Goal: Navigation & Orientation: Go to known website

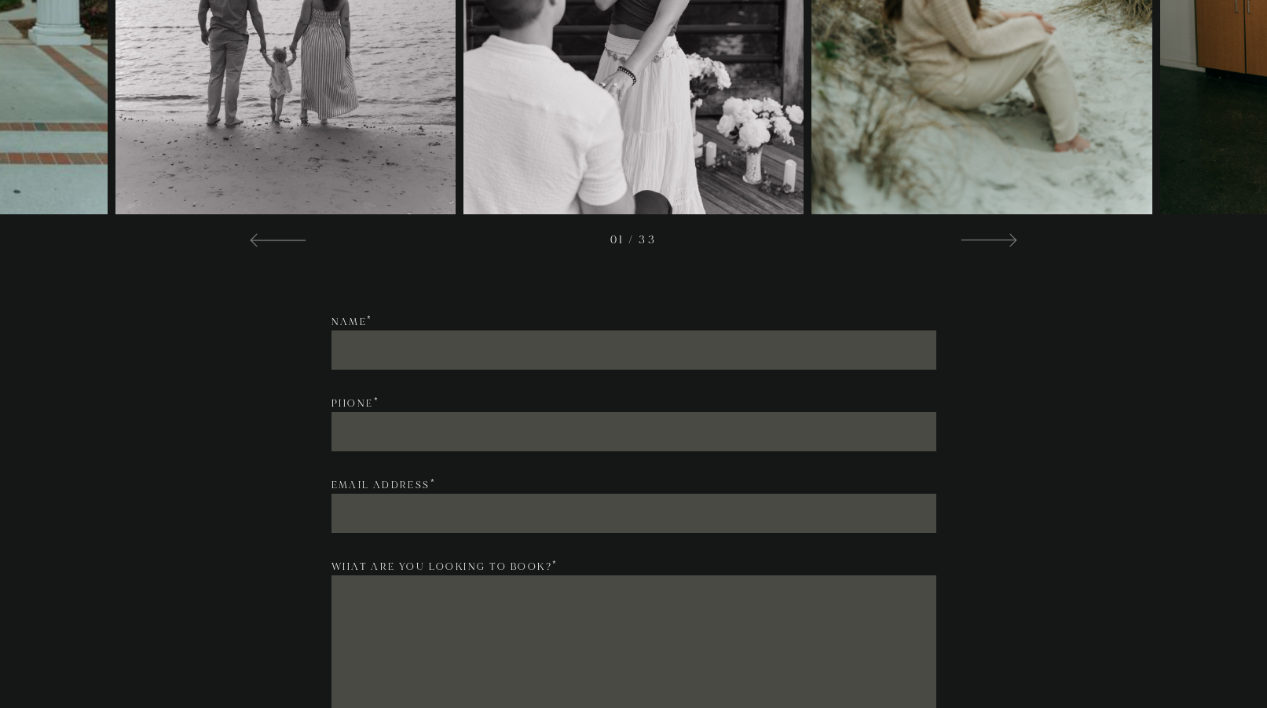
scroll to position [2288, 0]
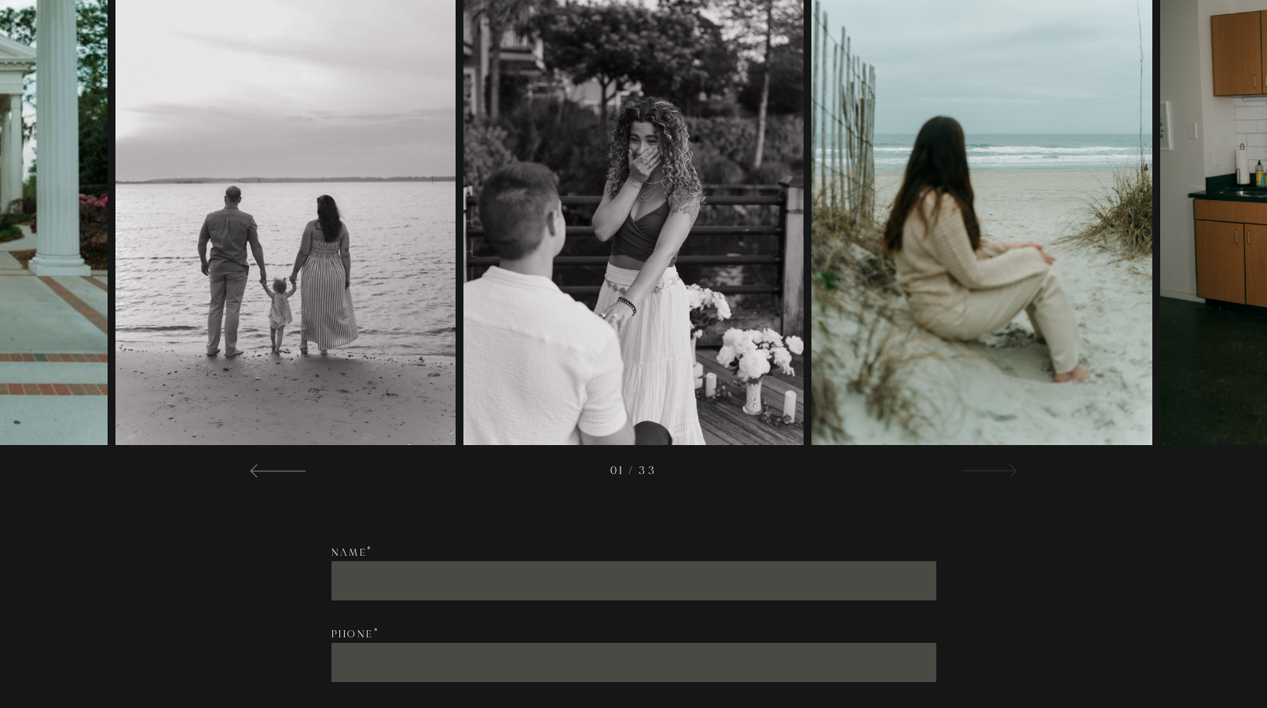
click at [982, 463] on div at bounding box center [988, 470] width 57 height 19
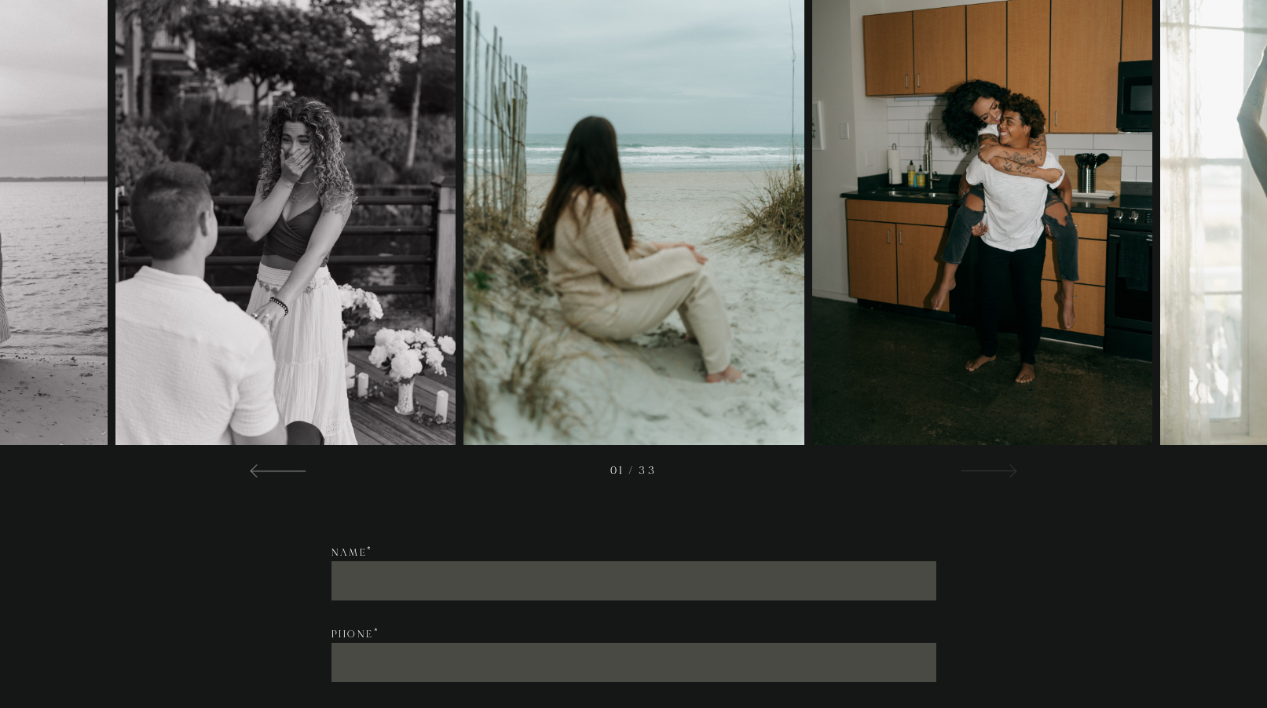
click at [984, 463] on div at bounding box center [988, 470] width 57 height 19
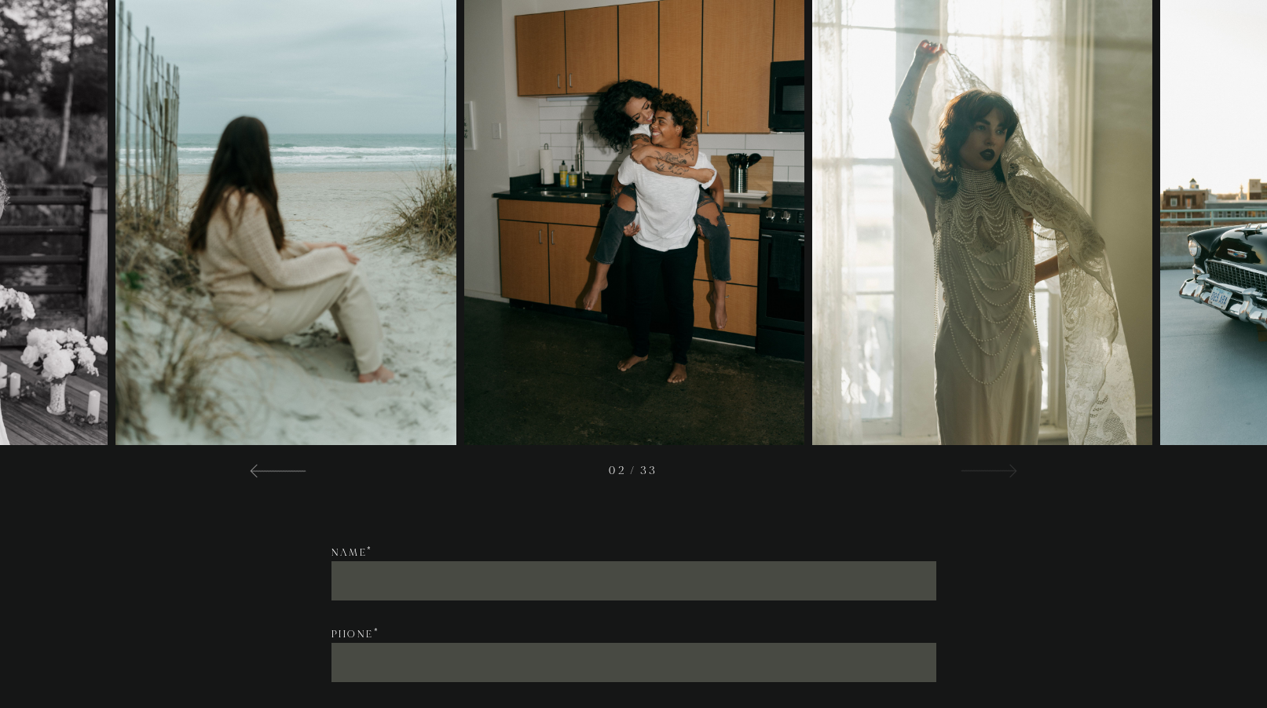
click at [992, 463] on div at bounding box center [988, 470] width 57 height 19
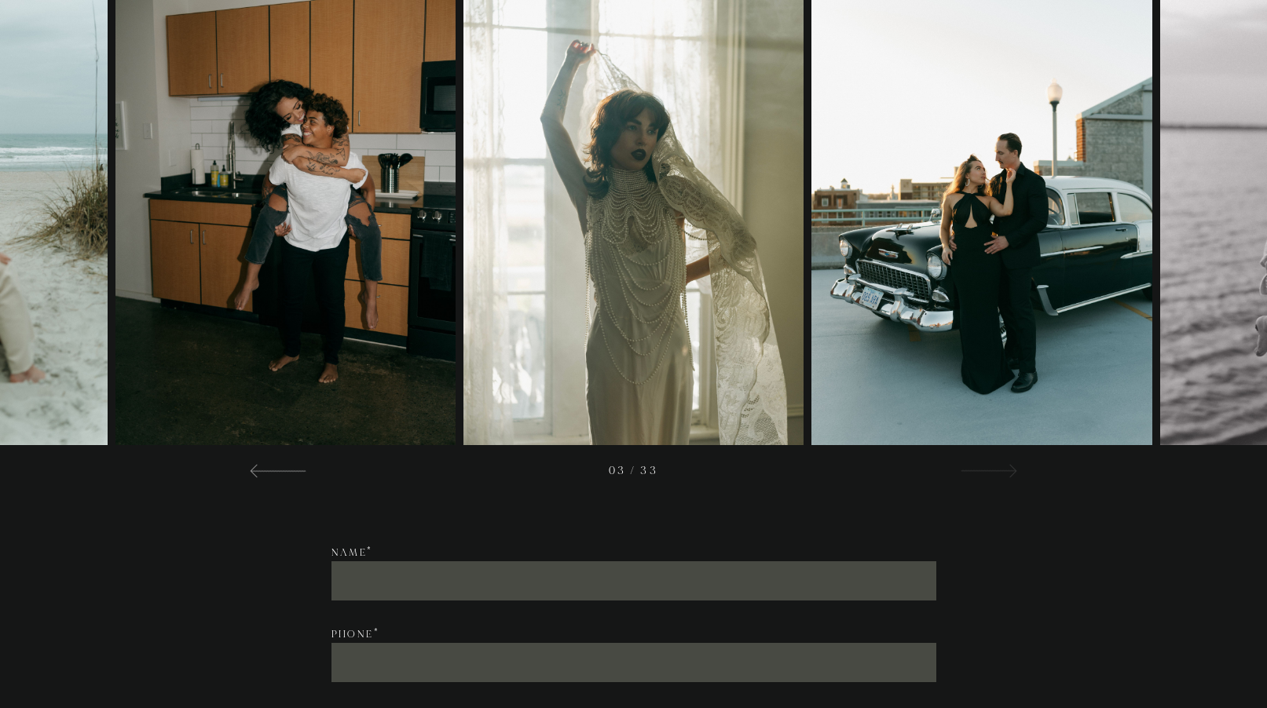
click at [993, 463] on div at bounding box center [988, 470] width 57 height 19
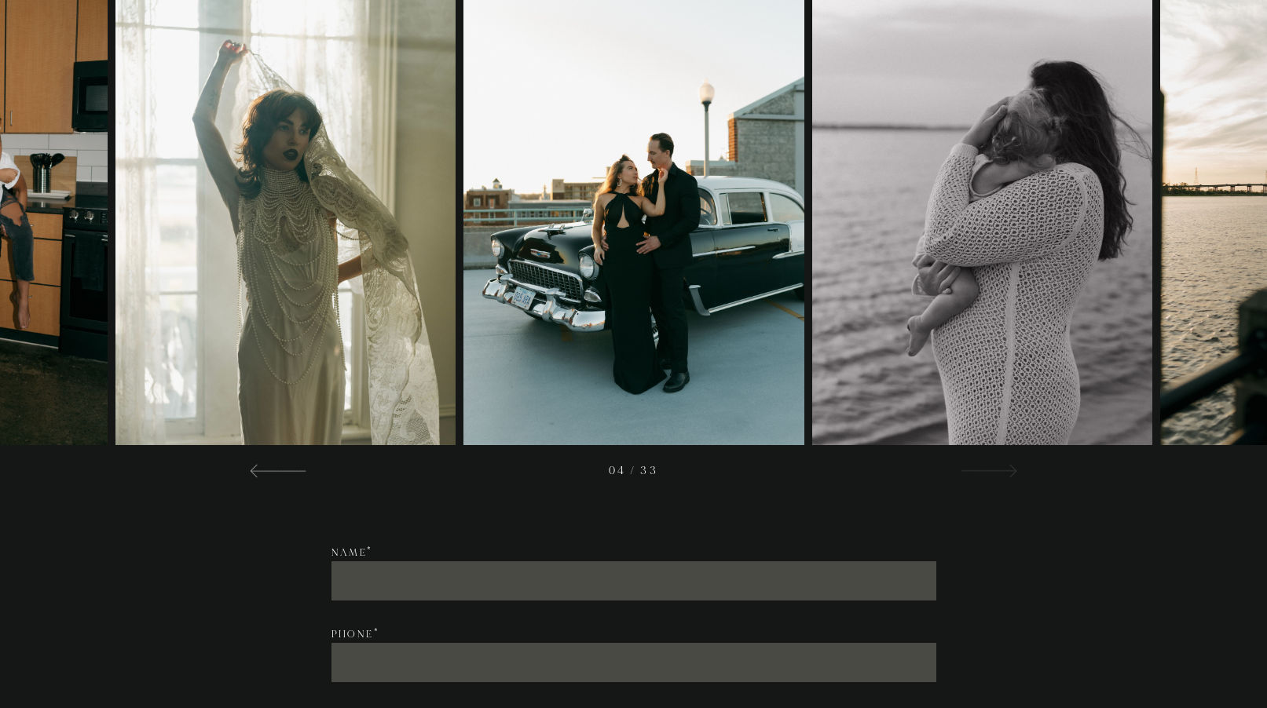
click at [993, 463] on div at bounding box center [988, 470] width 57 height 19
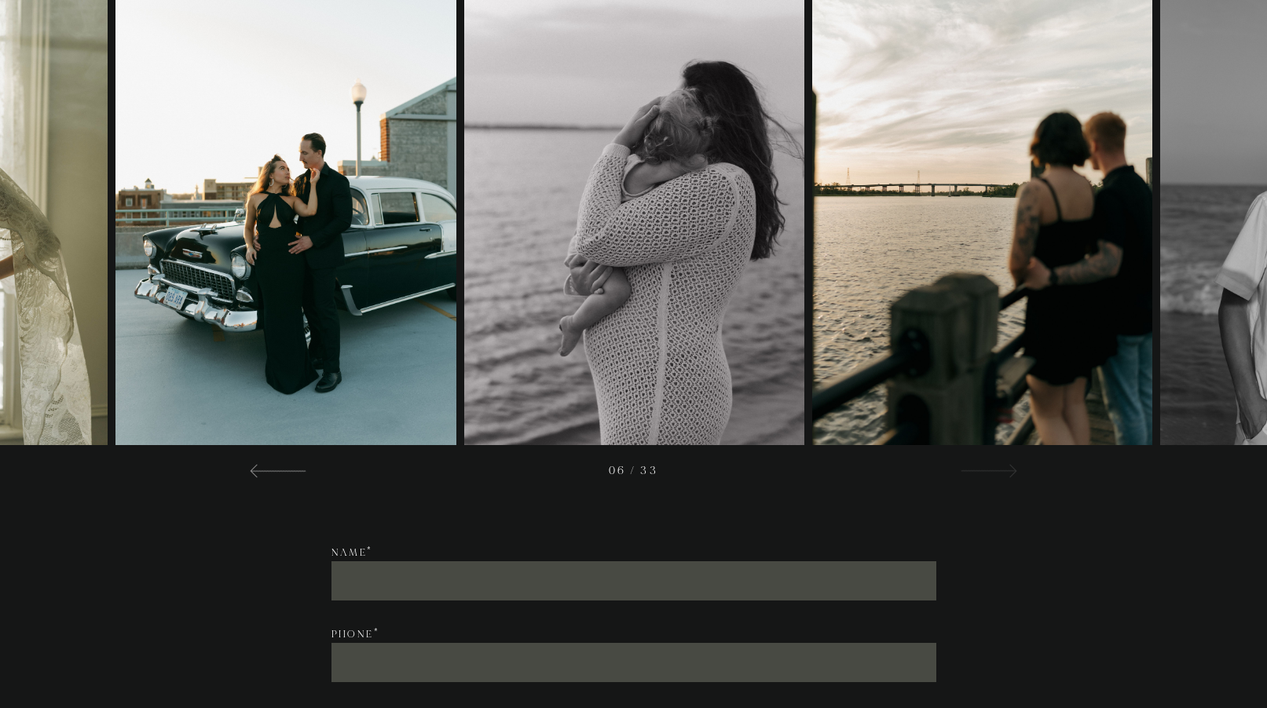
click at [993, 463] on div at bounding box center [988, 470] width 57 height 19
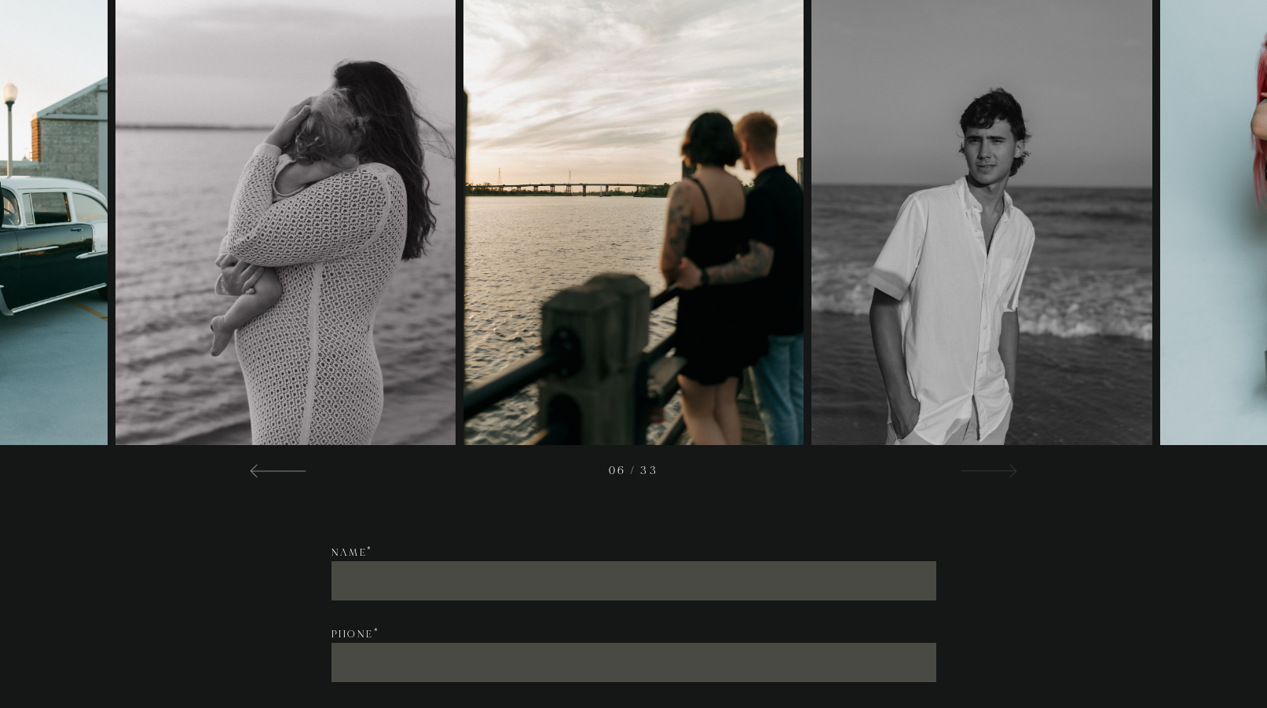
click at [993, 463] on div at bounding box center [988, 470] width 57 height 19
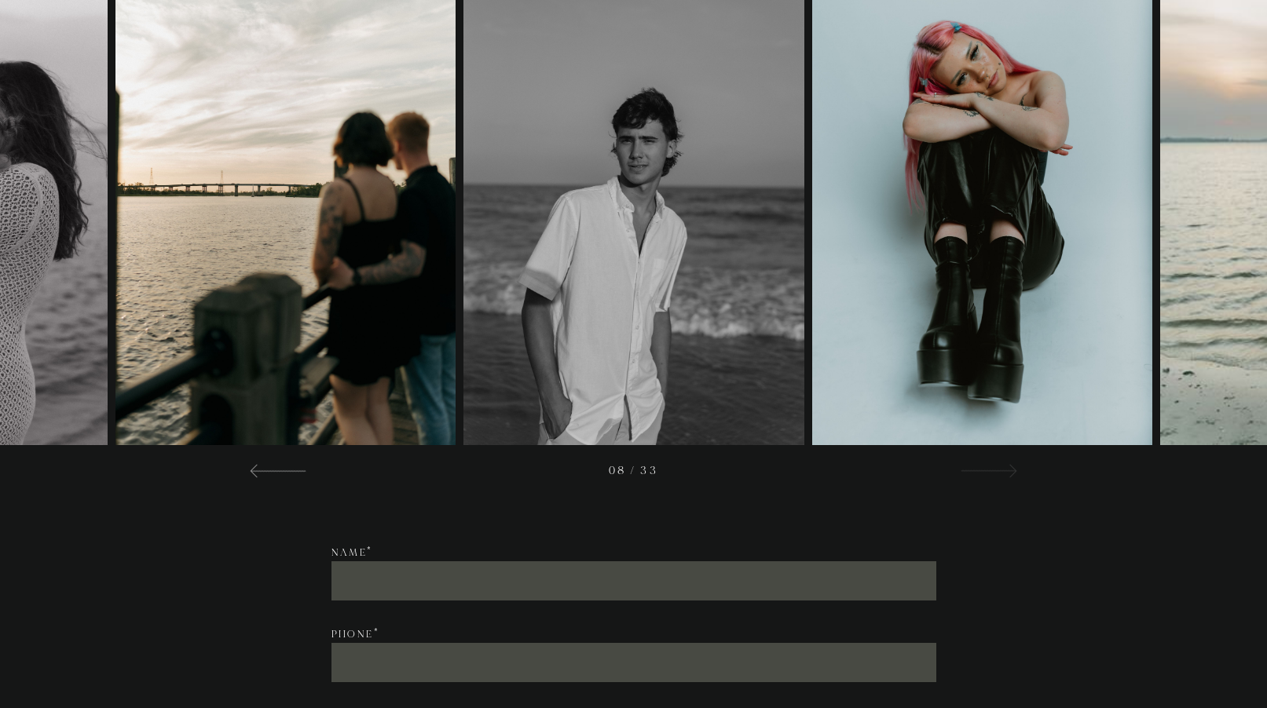
click at [993, 463] on div at bounding box center [988, 470] width 57 height 19
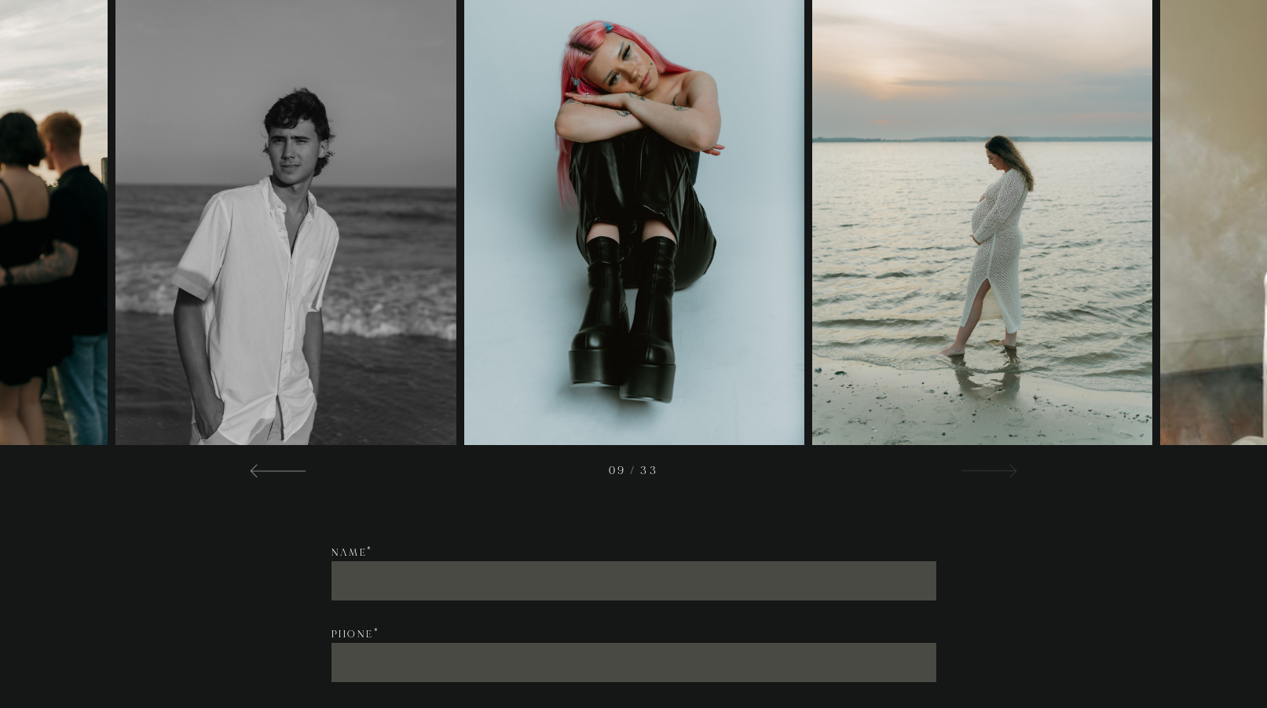
click at [993, 463] on div at bounding box center [988, 470] width 57 height 19
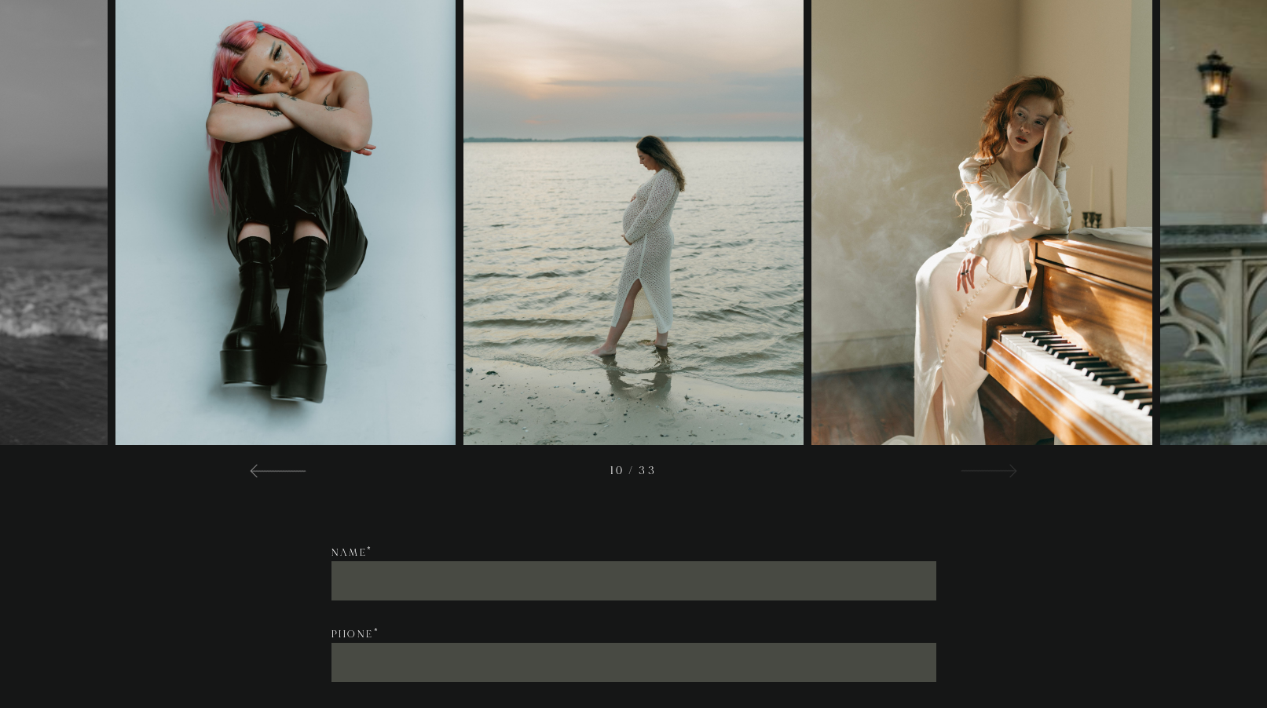
click at [993, 463] on div at bounding box center [988, 470] width 57 height 19
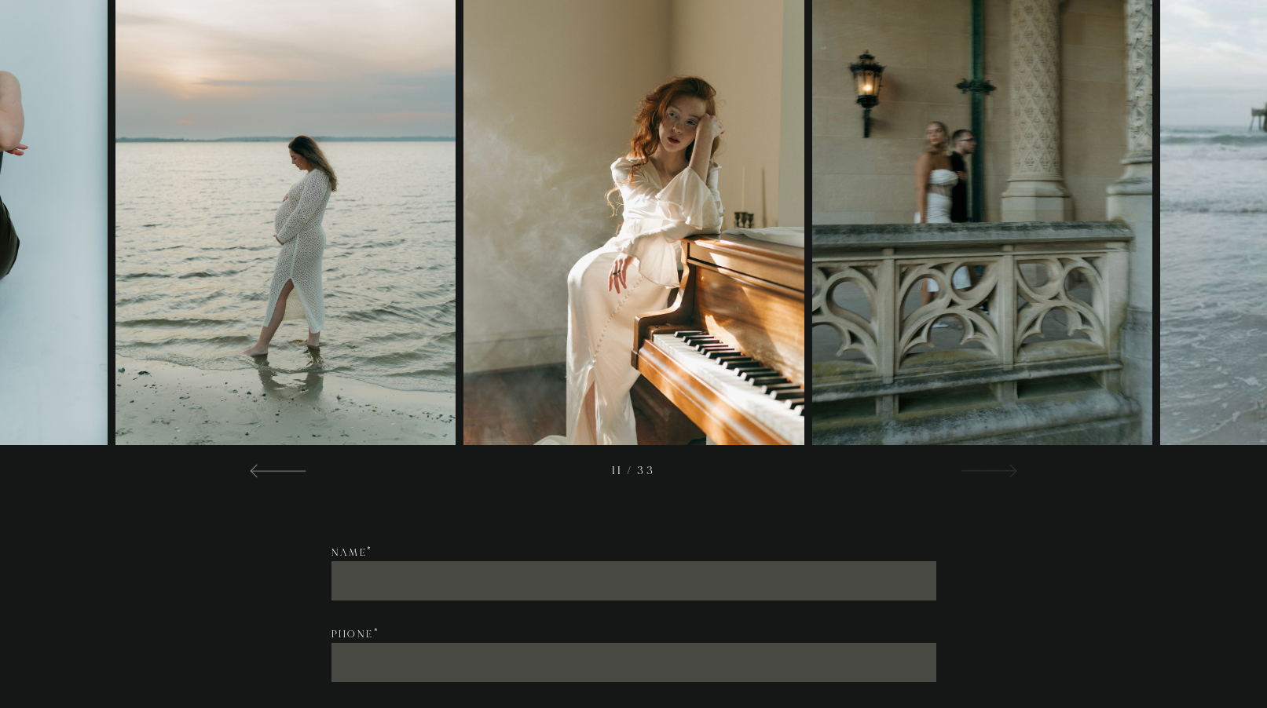
click at [993, 463] on div at bounding box center [988, 470] width 57 height 19
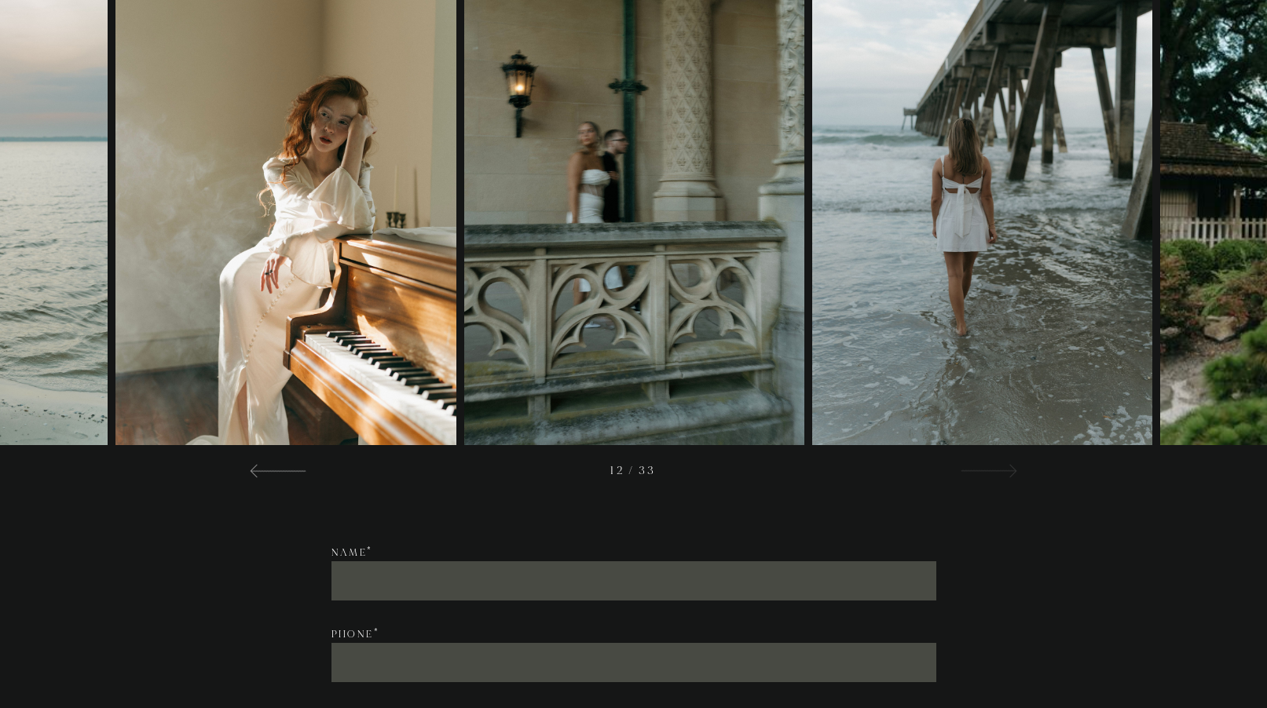
click at [993, 463] on div at bounding box center [988, 470] width 57 height 19
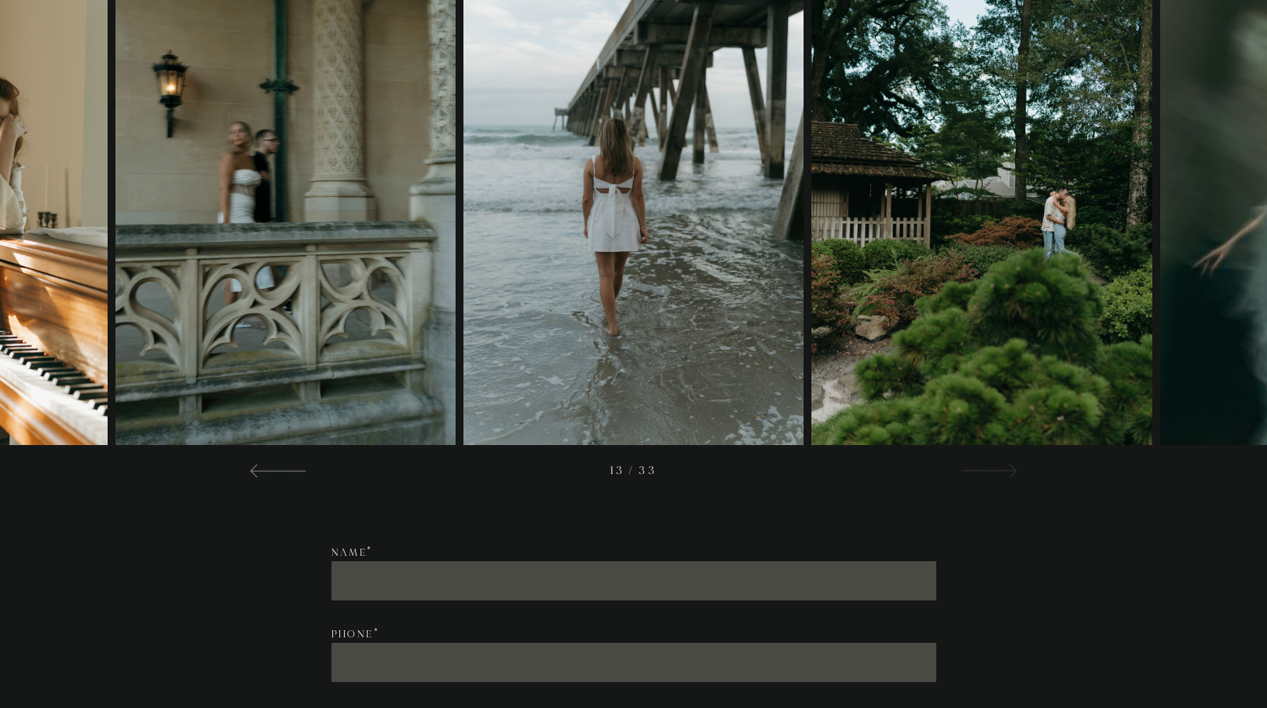
click at [993, 463] on div at bounding box center [988, 470] width 57 height 19
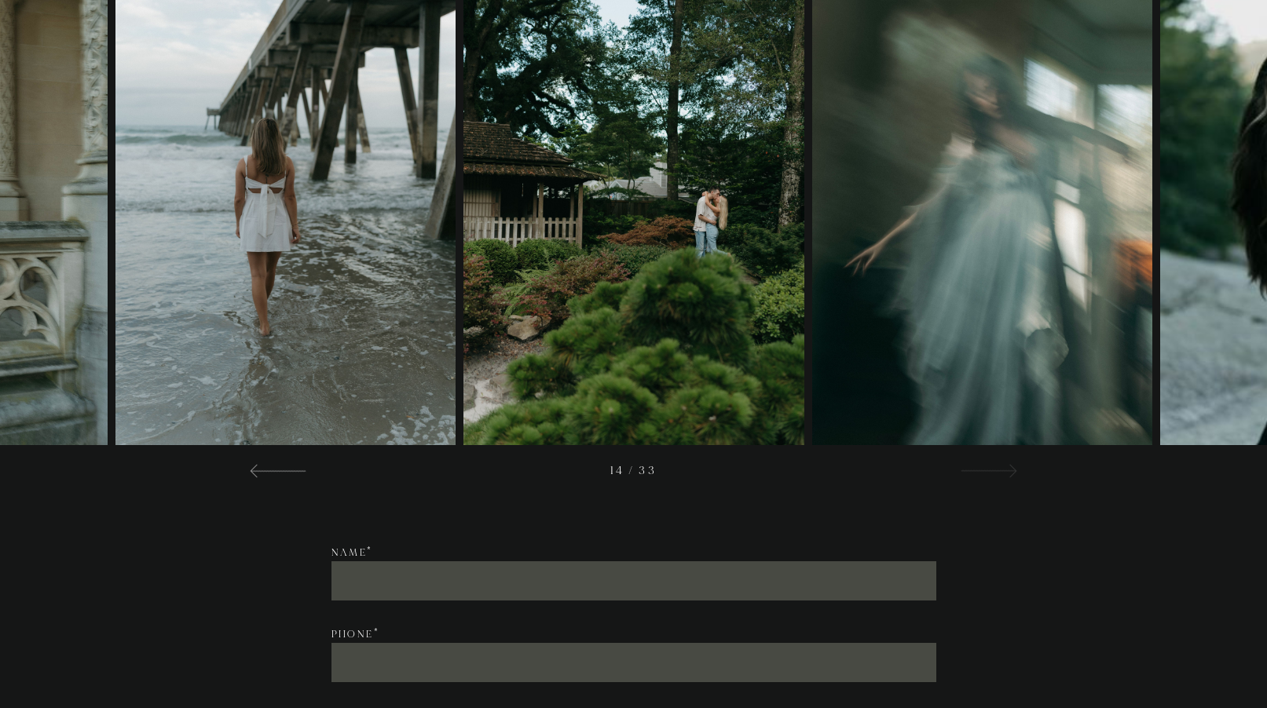
click at [993, 463] on div at bounding box center [988, 470] width 57 height 19
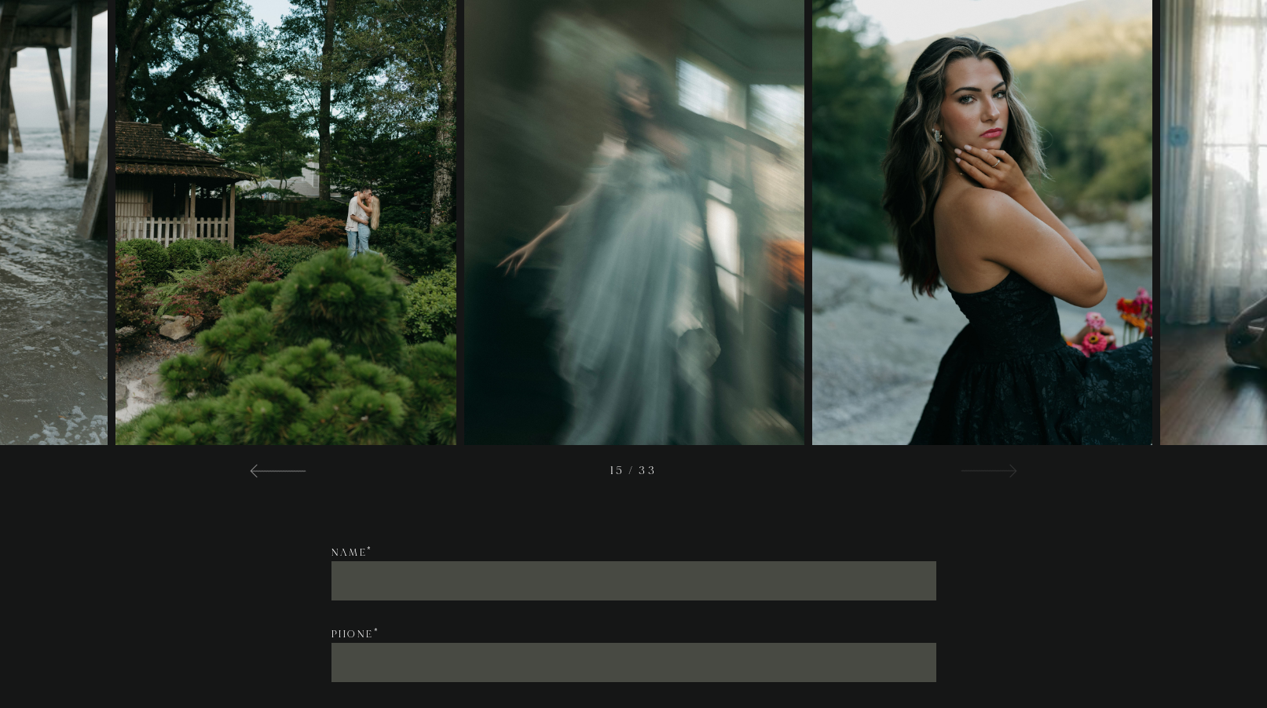
click at [993, 463] on div at bounding box center [988, 470] width 57 height 19
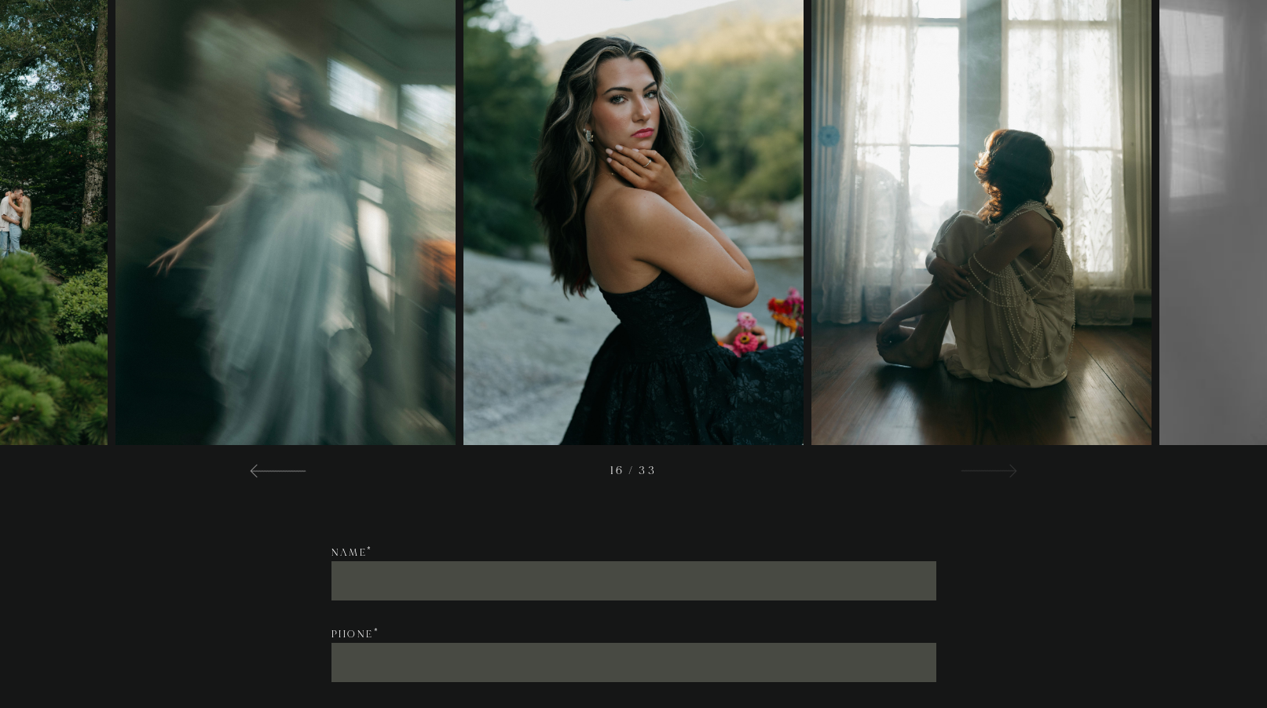
click at [993, 463] on div at bounding box center [988, 470] width 57 height 19
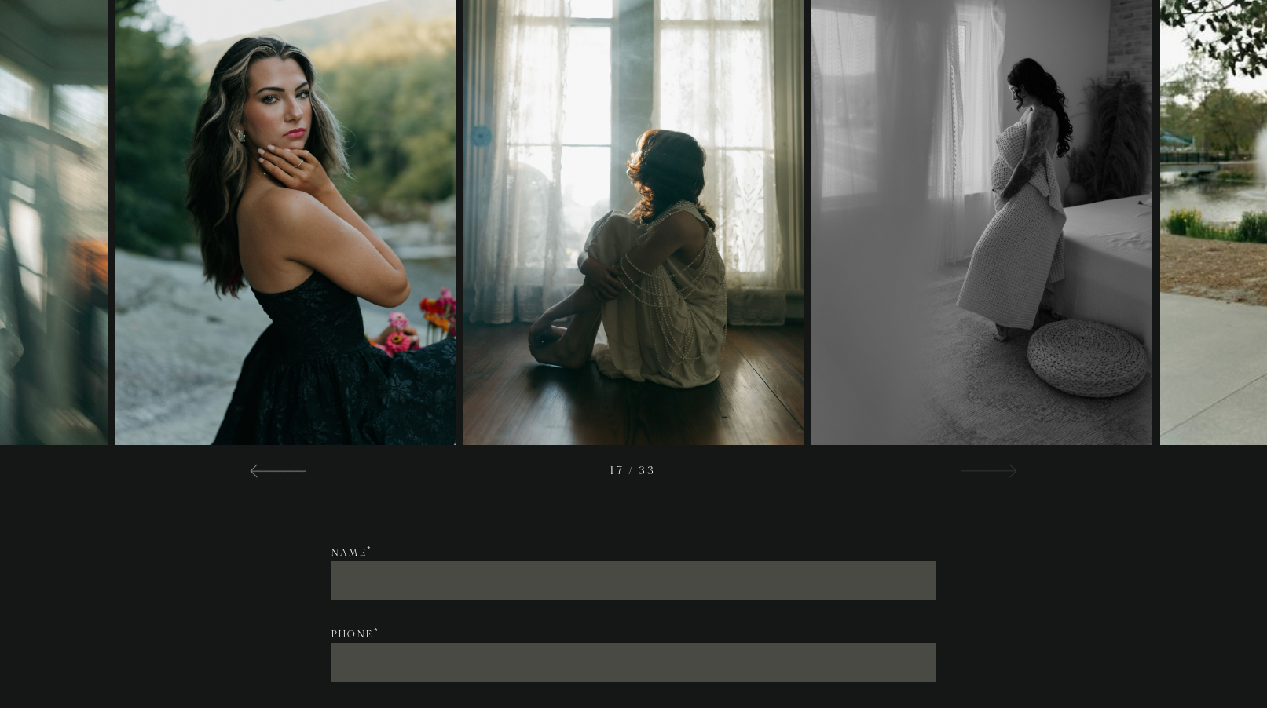
click at [993, 463] on div at bounding box center [988, 470] width 57 height 19
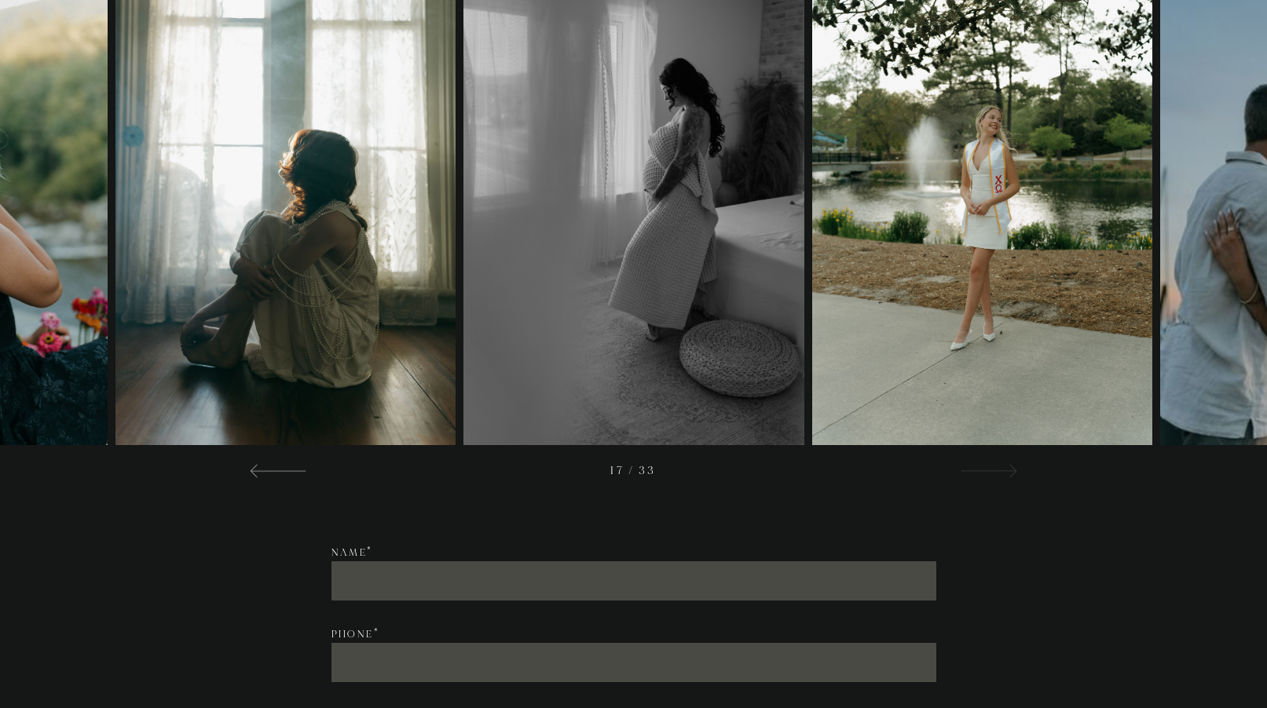
click at [993, 463] on div at bounding box center [988, 470] width 57 height 19
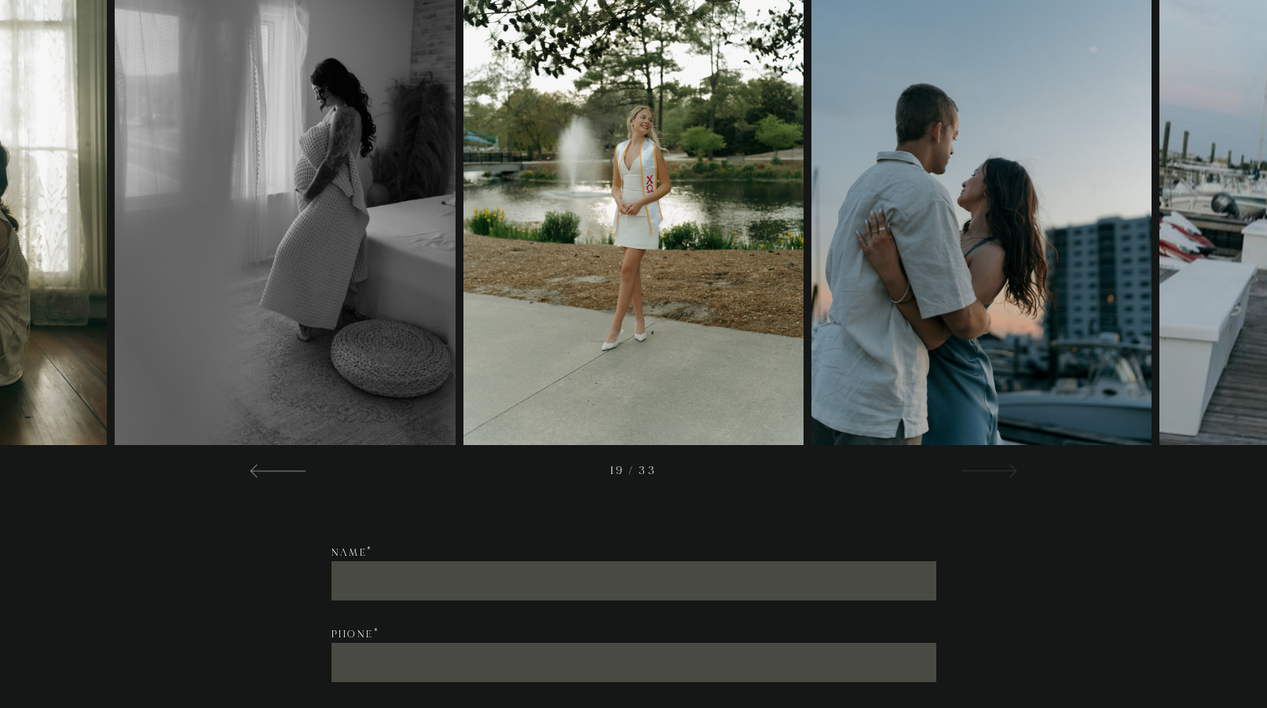
click at [993, 463] on div at bounding box center [988, 470] width 57 height 19
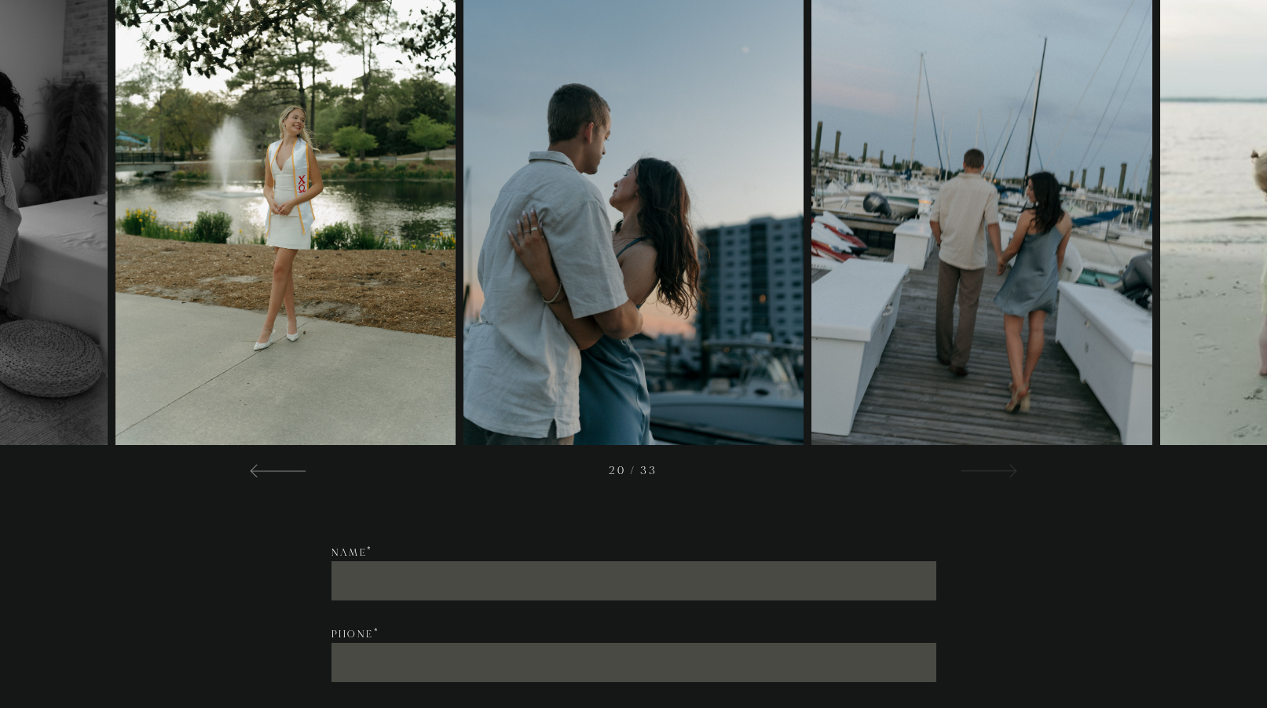
click at [993, 463] on div at bounding box center [988, 470] width 57 height 19
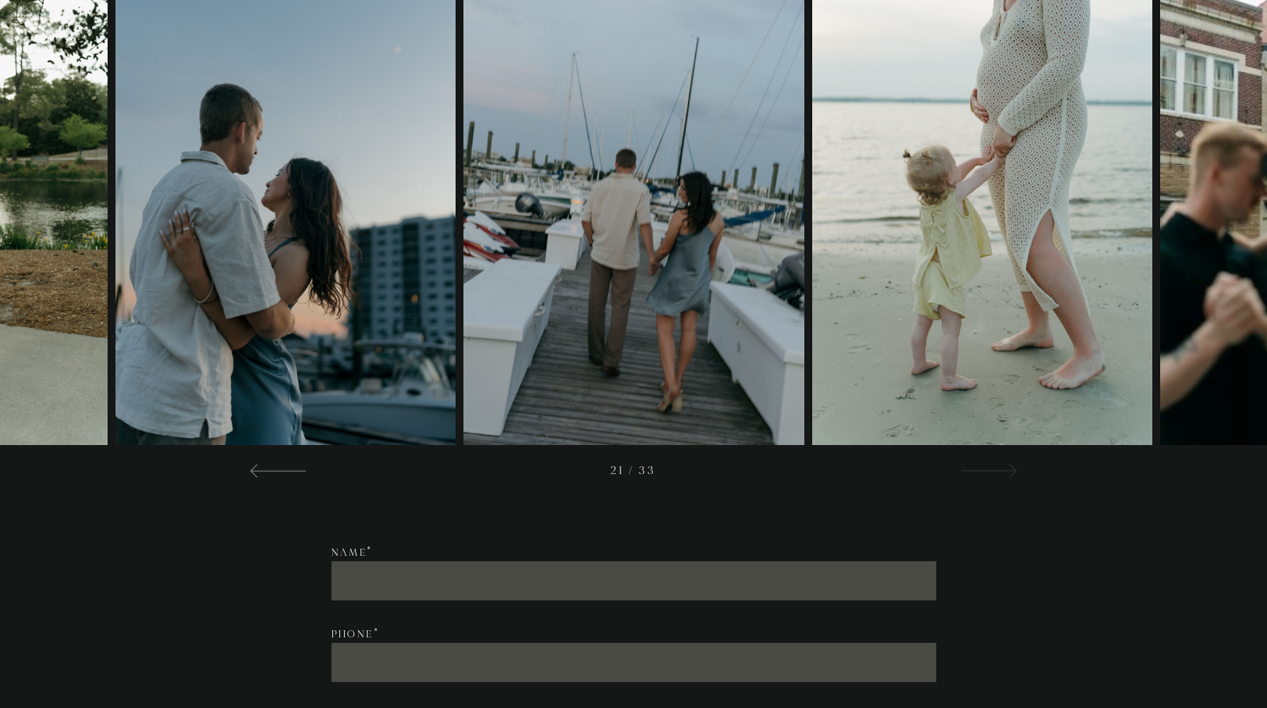
click at [993, 463] on div at bounding box center [988, 470] width 57 height 19
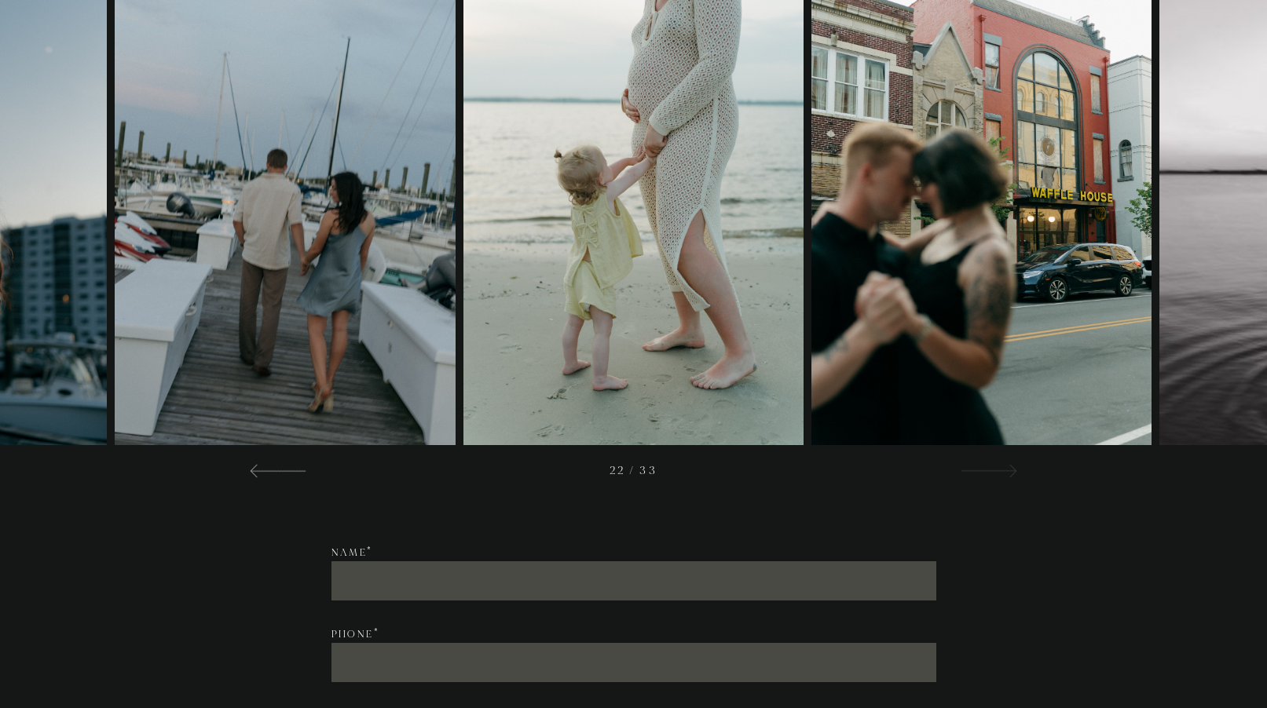
click at [993, 463] on div at bounding box center [988, 470] width 57 height 19
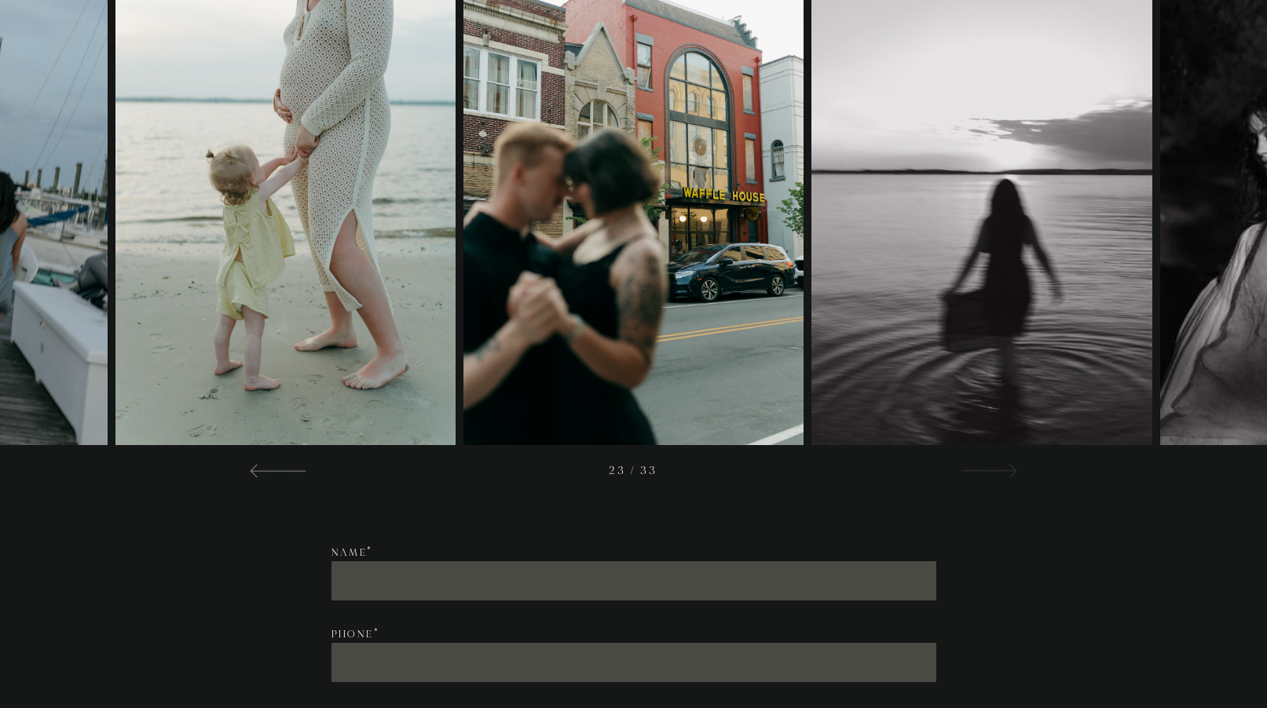
click at [993, 463] on div at bounding box center [988, 470] width 57 height 19
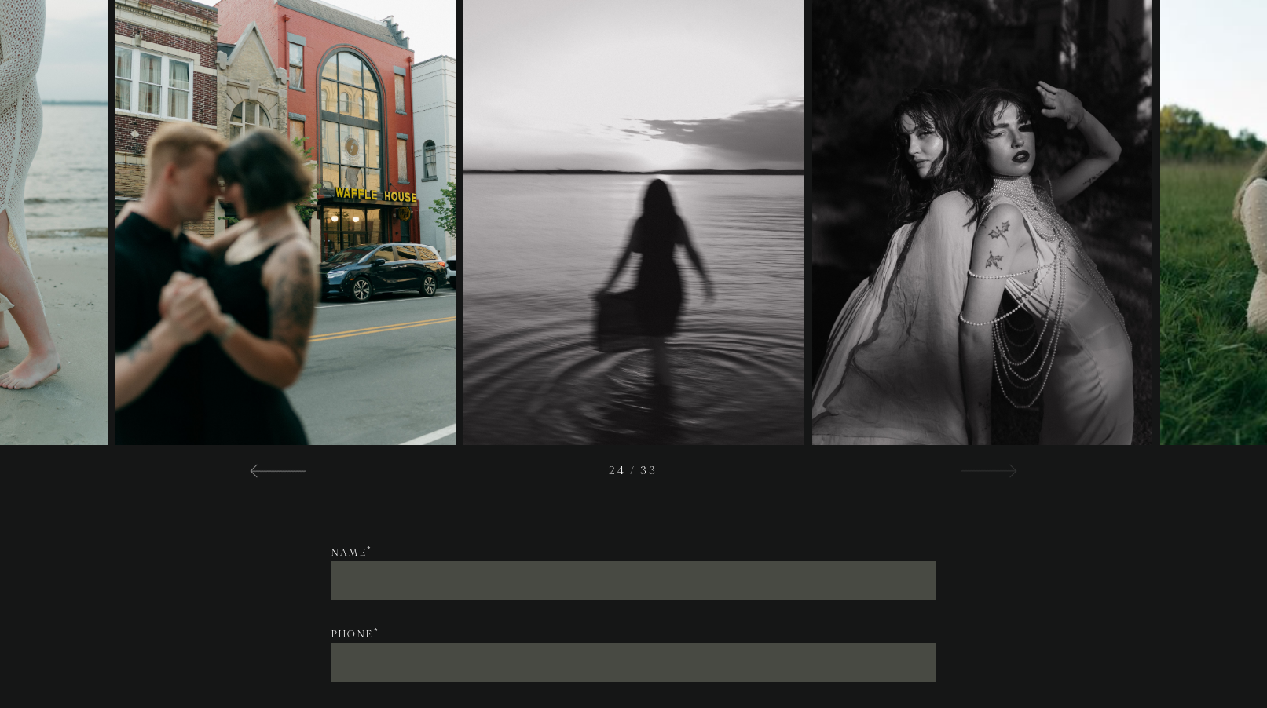
click at [993, 463] on div at bounding box center [988, 470] width 57 height 19
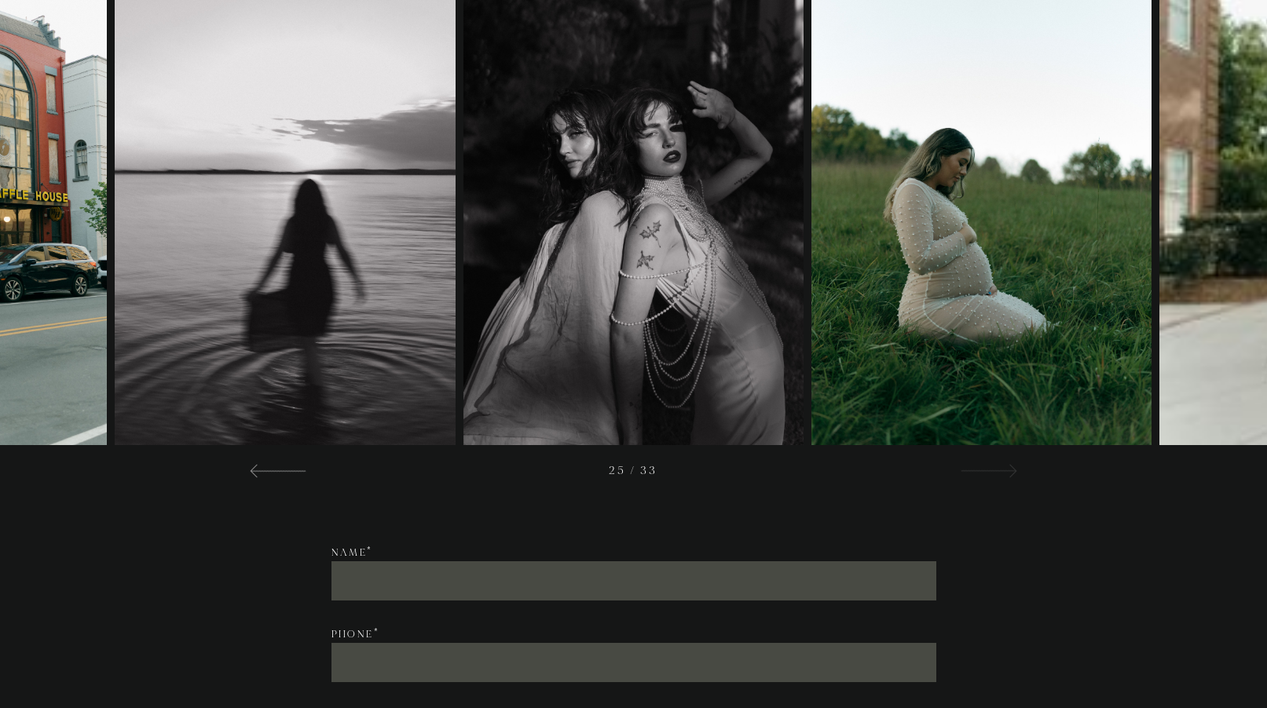
click at [993, 463] on div at bounding box center [988, 470] width 57 height 19
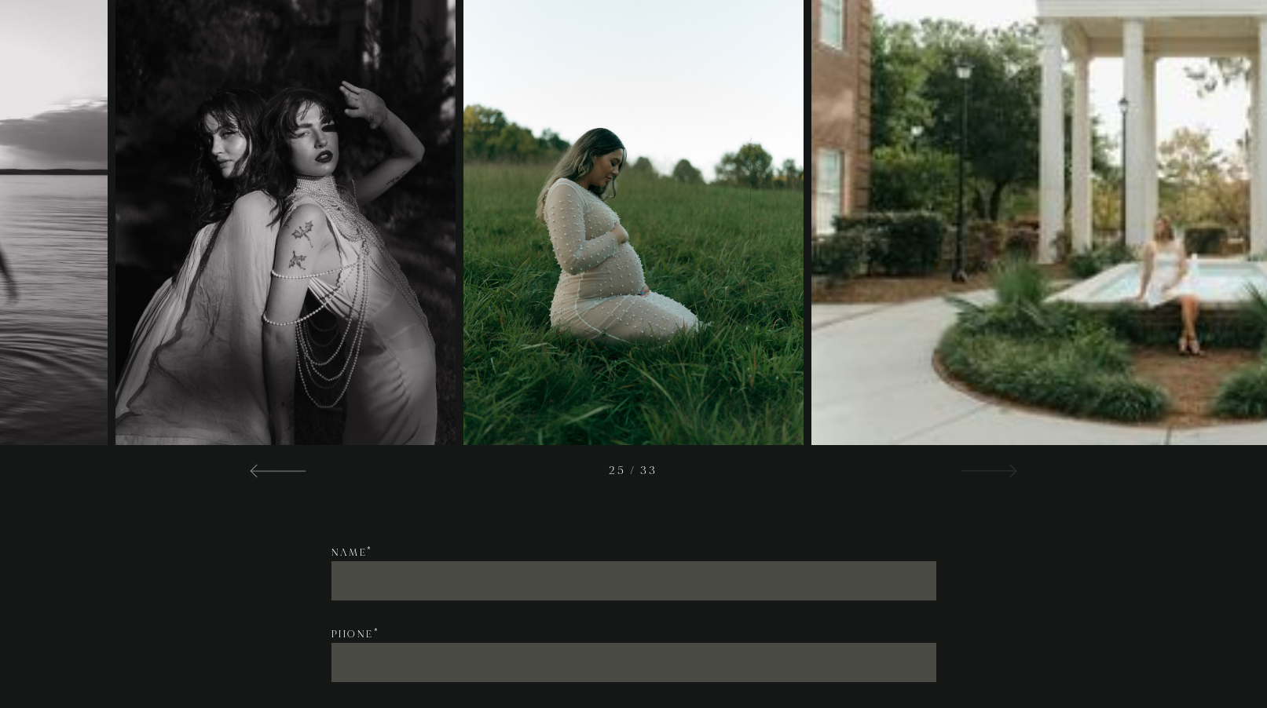
click at [993, 463] on div at bounding box center [988, 470] width 57 height 19
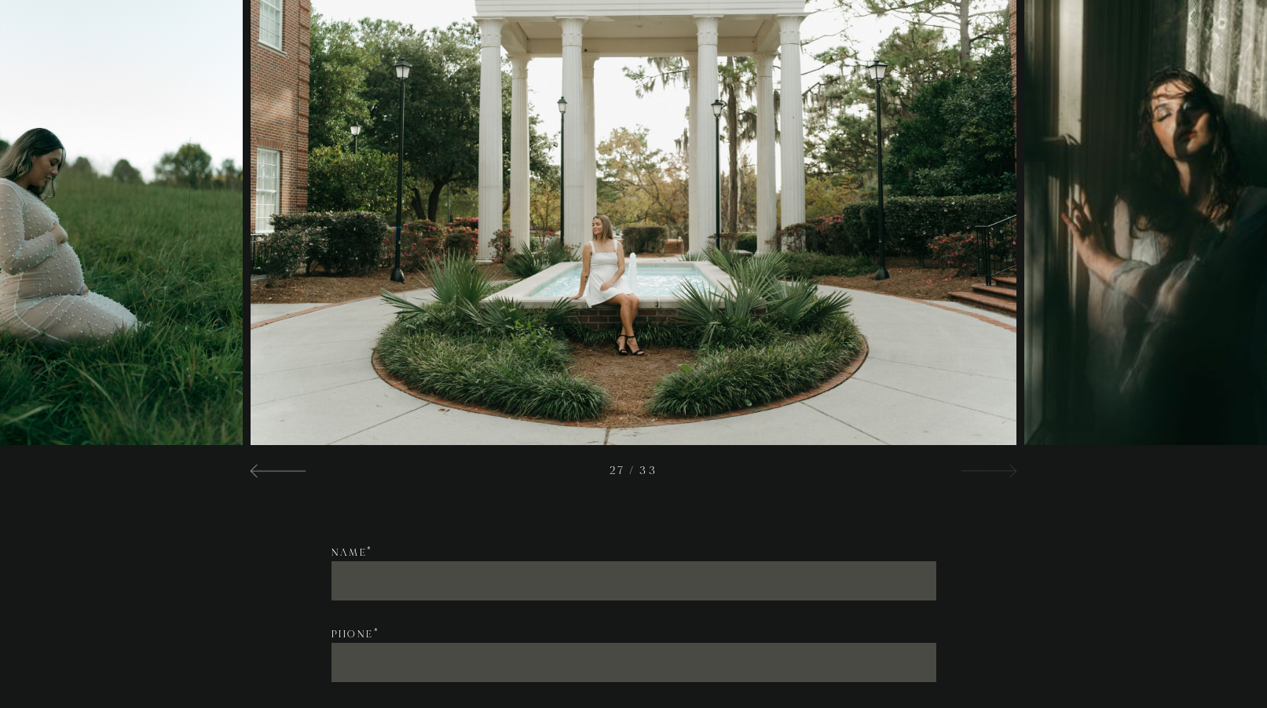
click at [993, 463] on div at bounding box center [988, 470] width 57 height 19
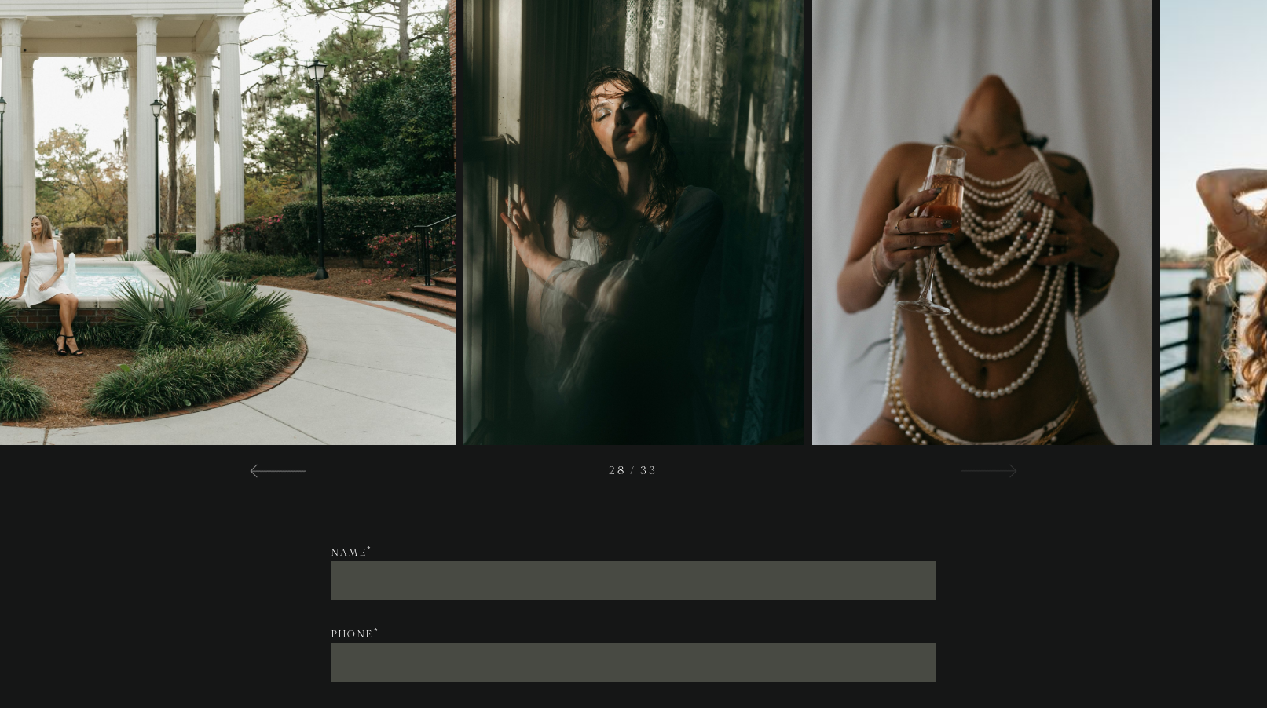
click at [993, 463] on div at bounding box center [988, 470] width 57 height 19
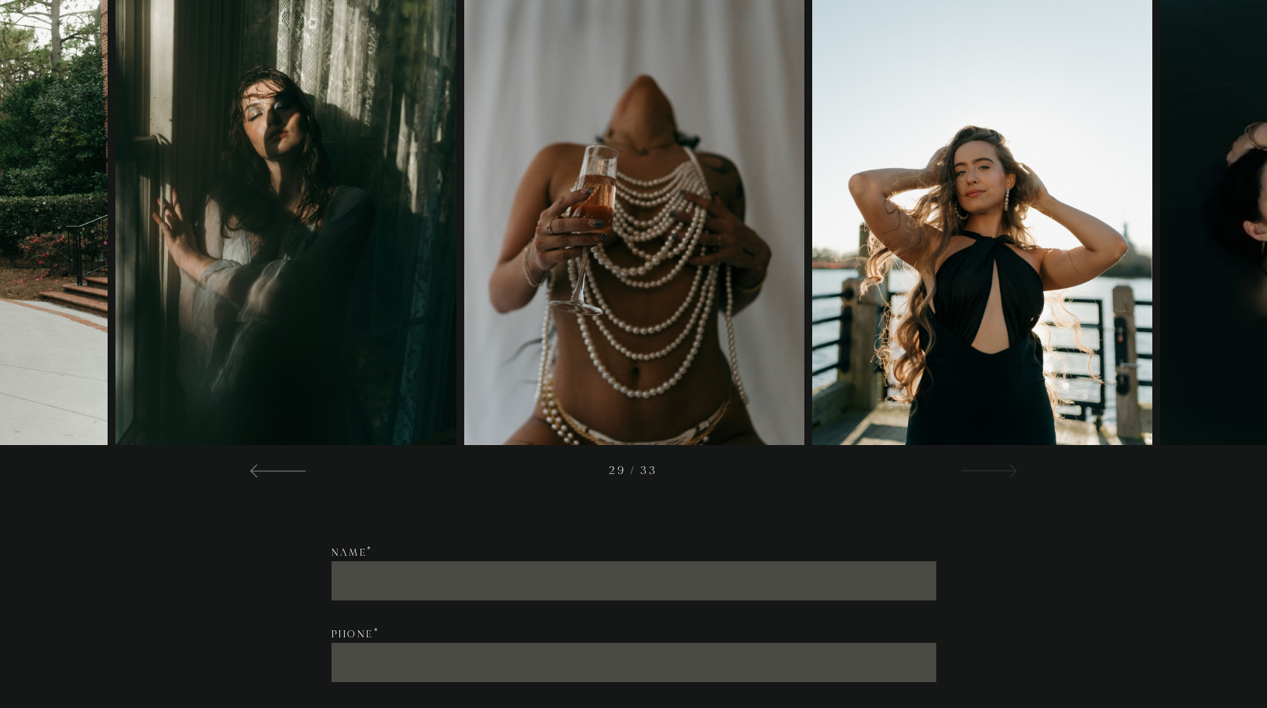
click at [993, 463] on div at bounding box center [988, 470] width 57 height 19
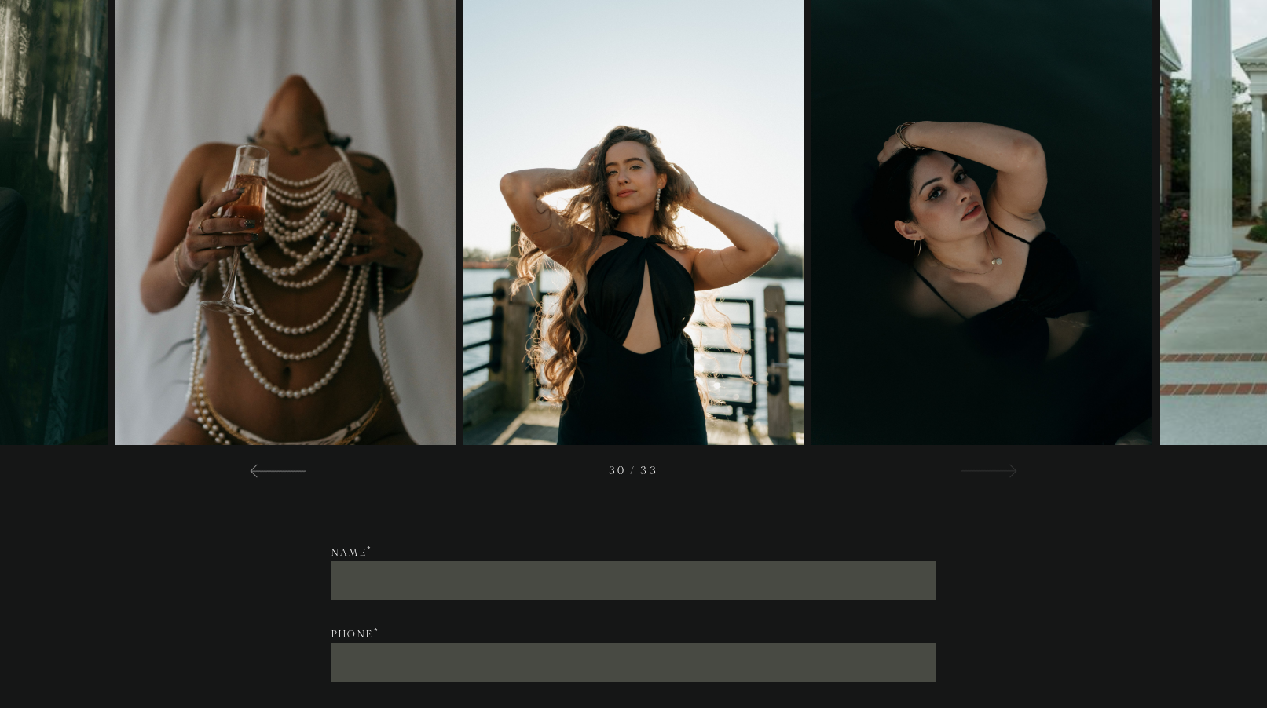
click at [993, 463] on div at bounding box center [988, 470] width 57 height 19
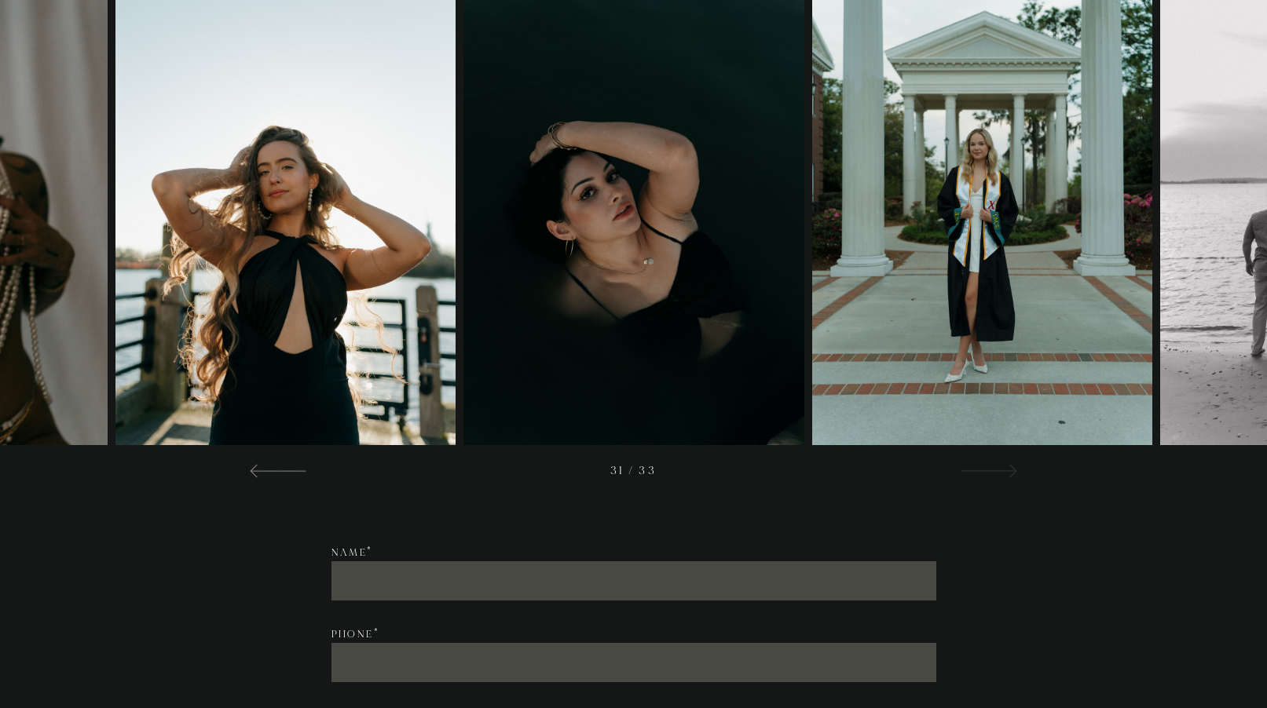
click at [993, 463] on div at bounding box center [988, 470] width 57 height 19
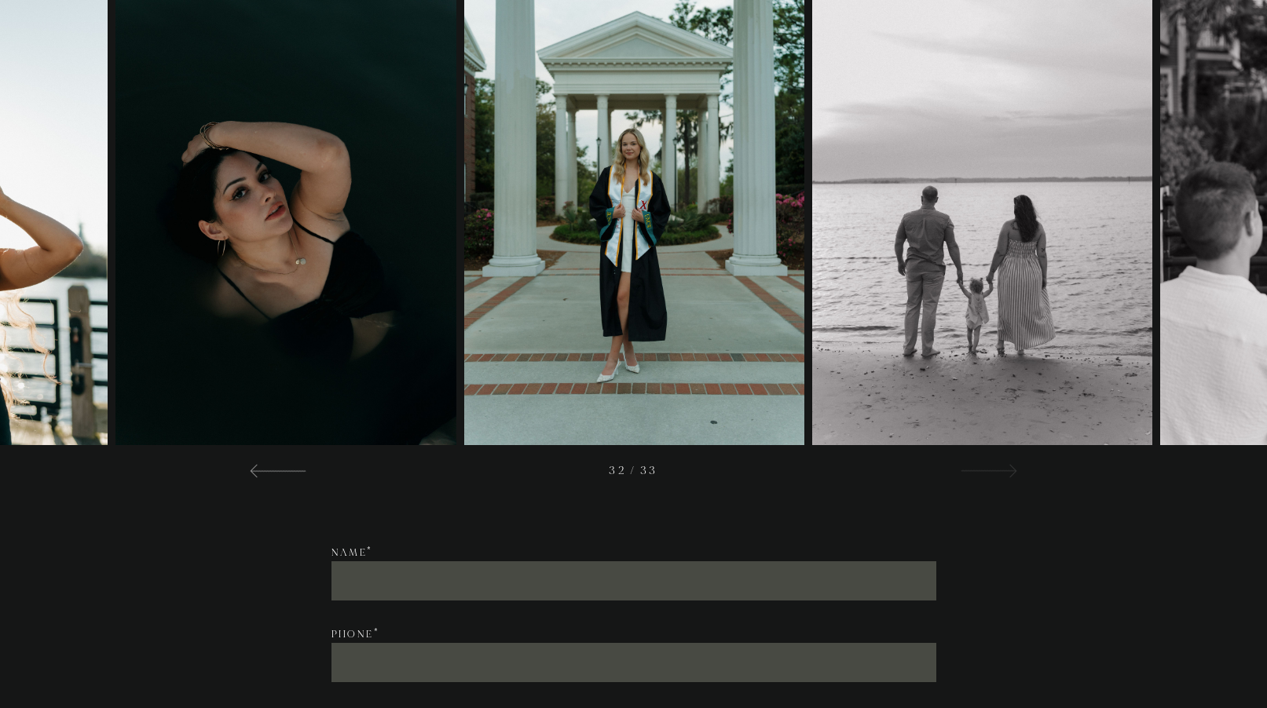
click at [993, 463] on div at bounding box center [988, 470] width 57 height 19
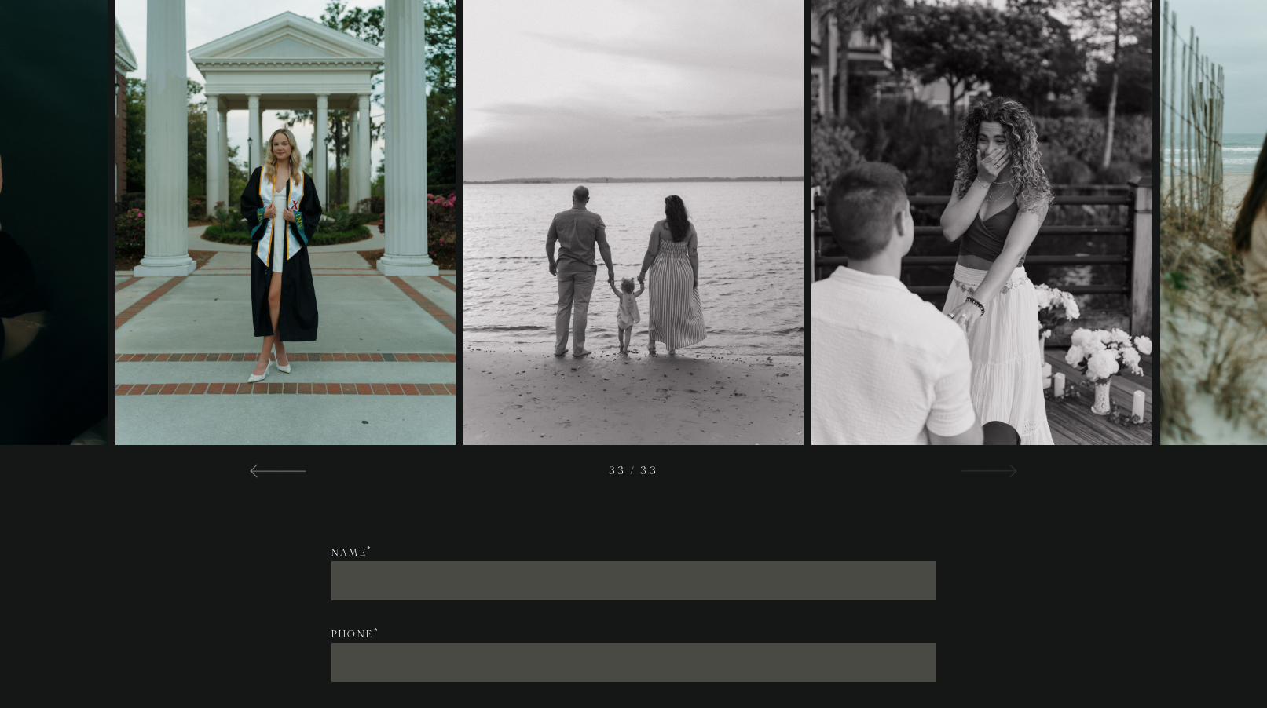
click at [993, 463] on div at bounding box center [988, 470] width 57 height 19
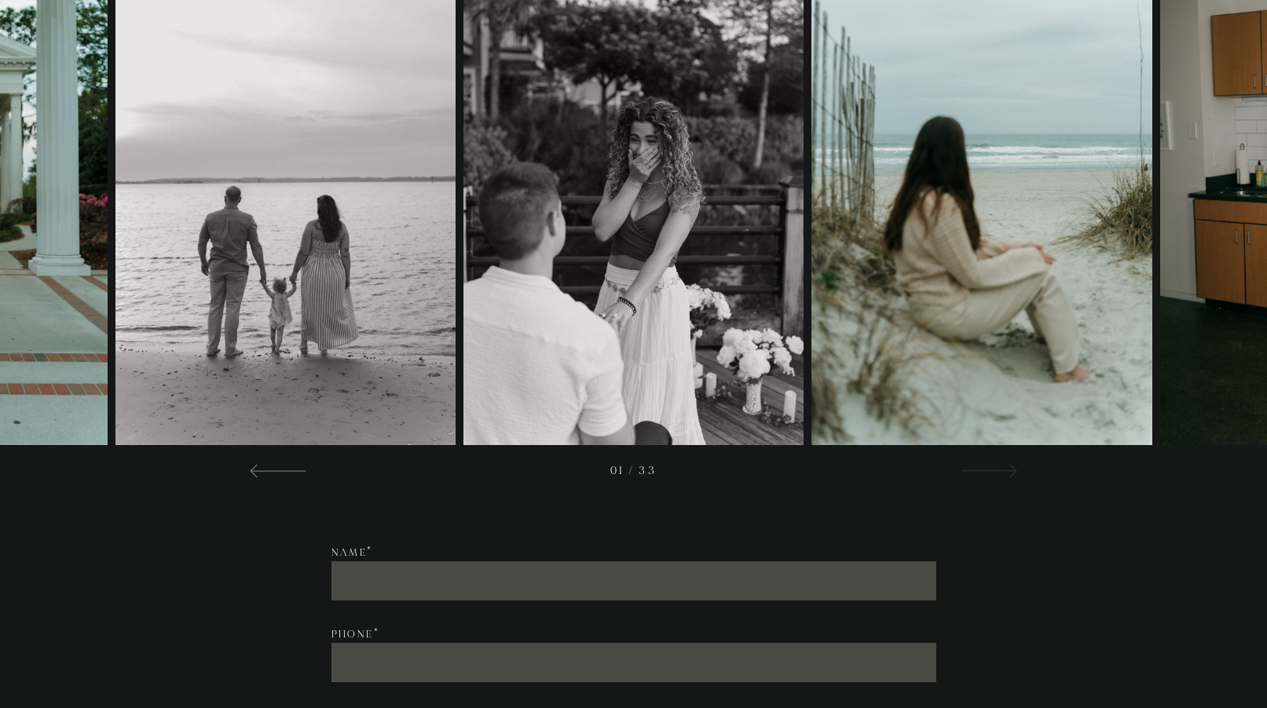
click at [993, 463] on div at bounding box center [988, 470] width 57 height 19
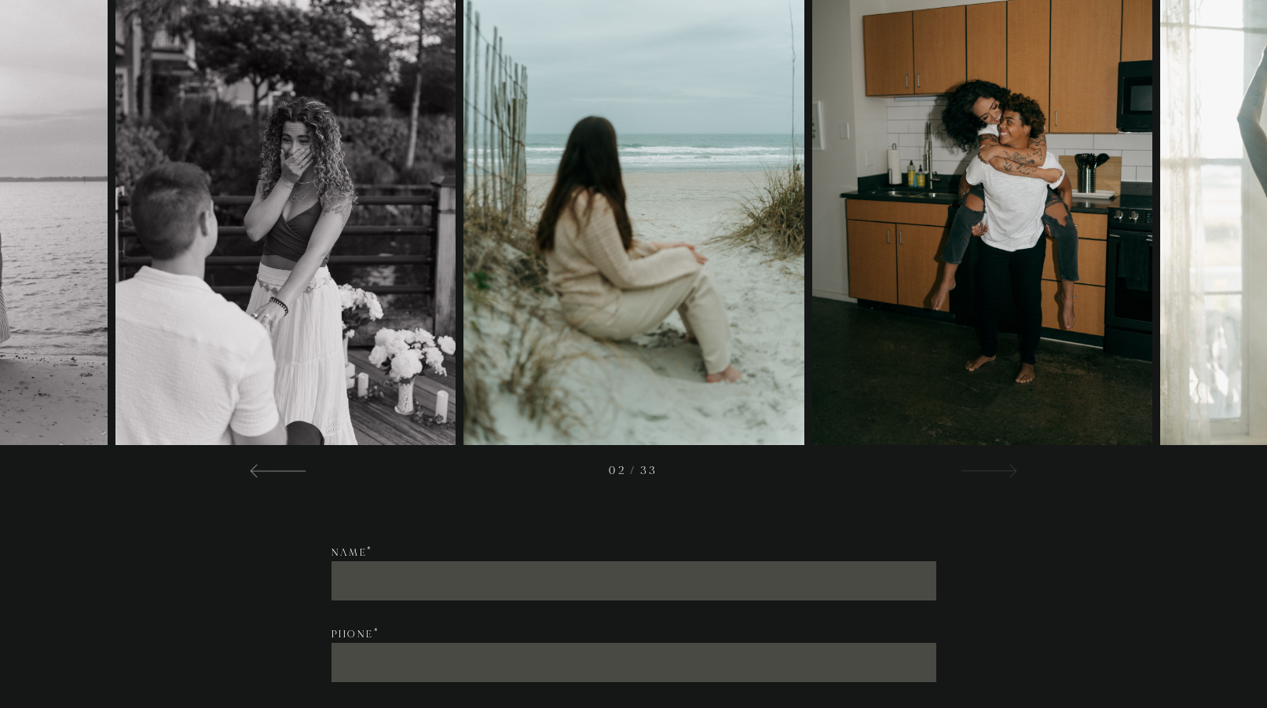
click at [993, 463] on div at bounding box center [988, 470] width 57 height 19
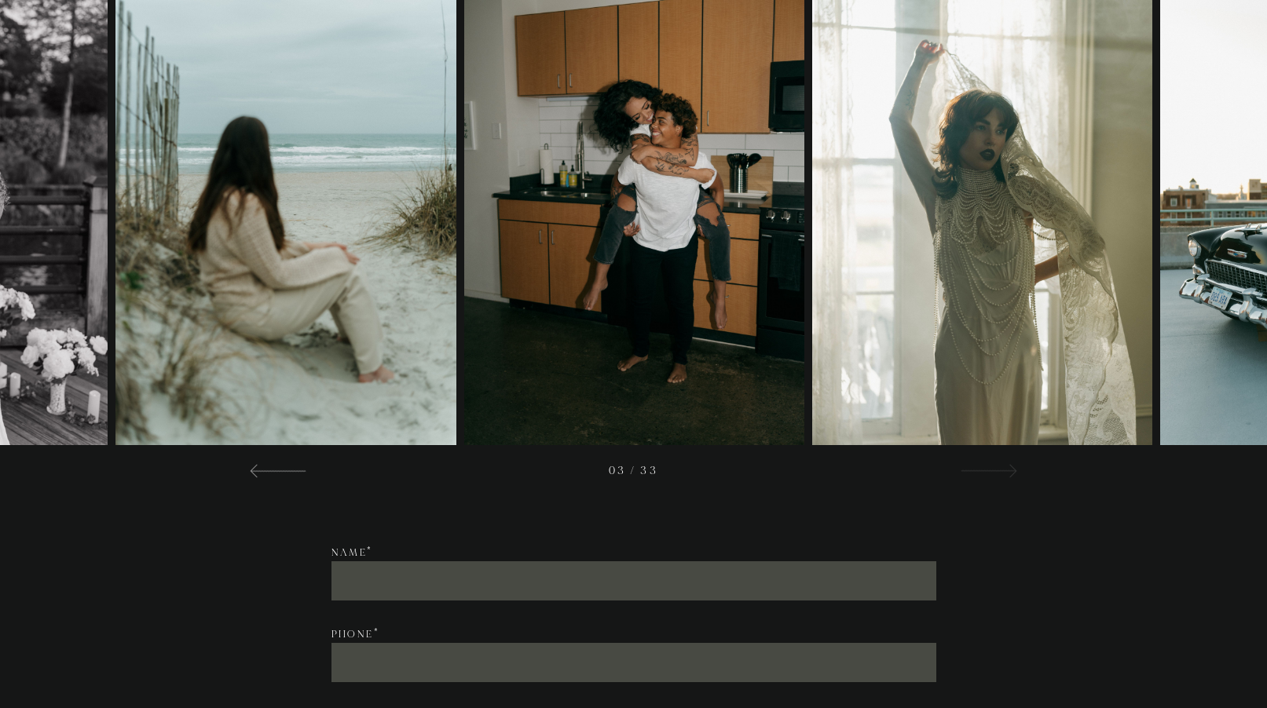
click at [993, 463] on div at bounding box center [988, 470] width 57 height 19
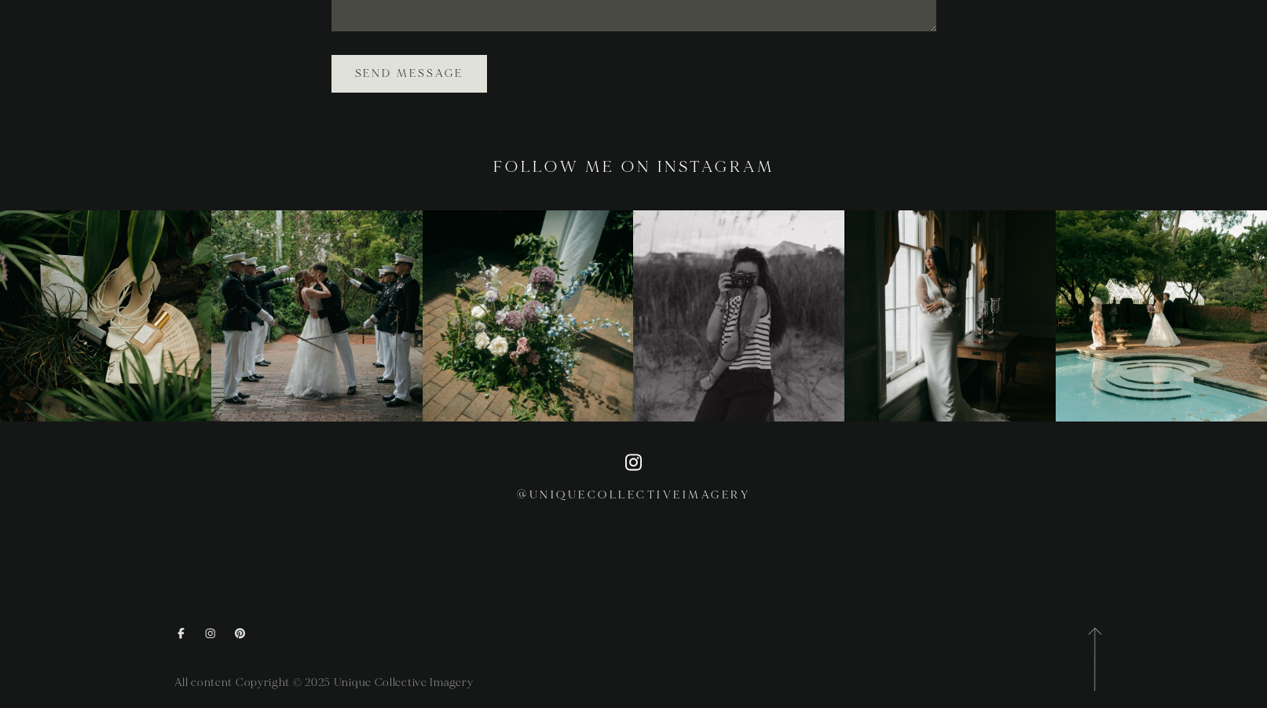
scroll to position [3230, 0]
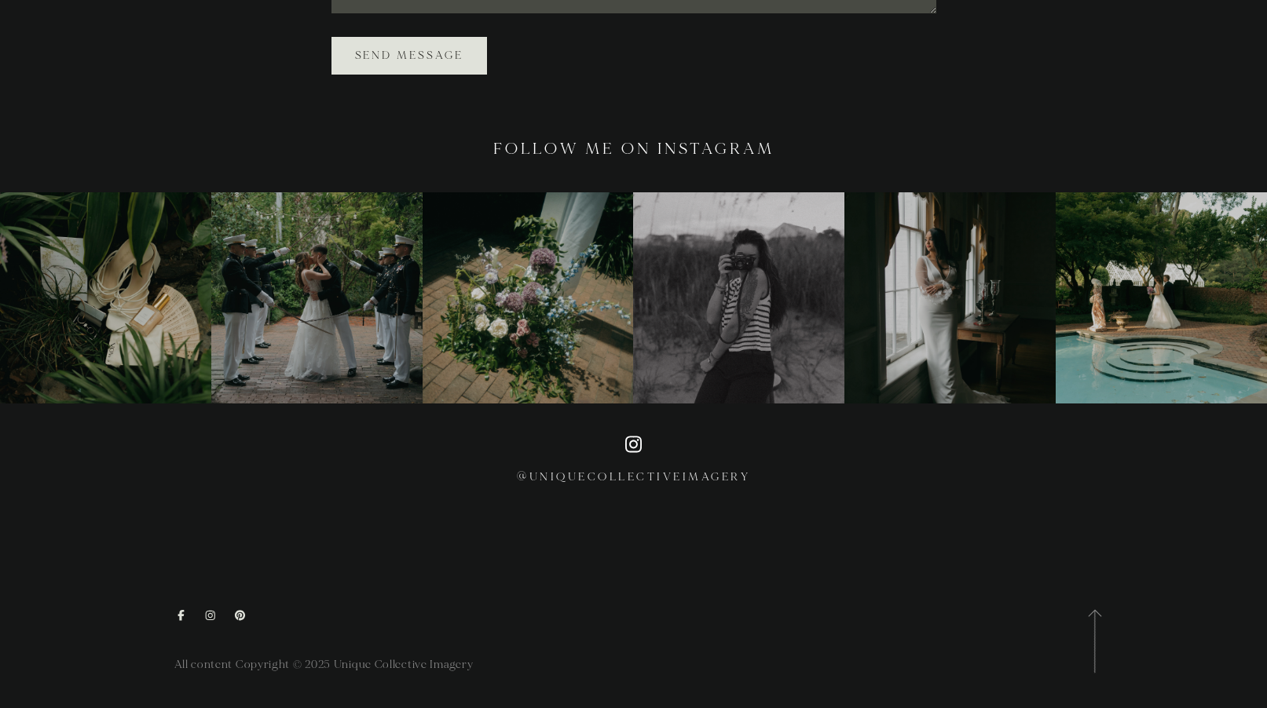
click at [369, 289] on img at bounding box center [316, 297] width 211 height 211
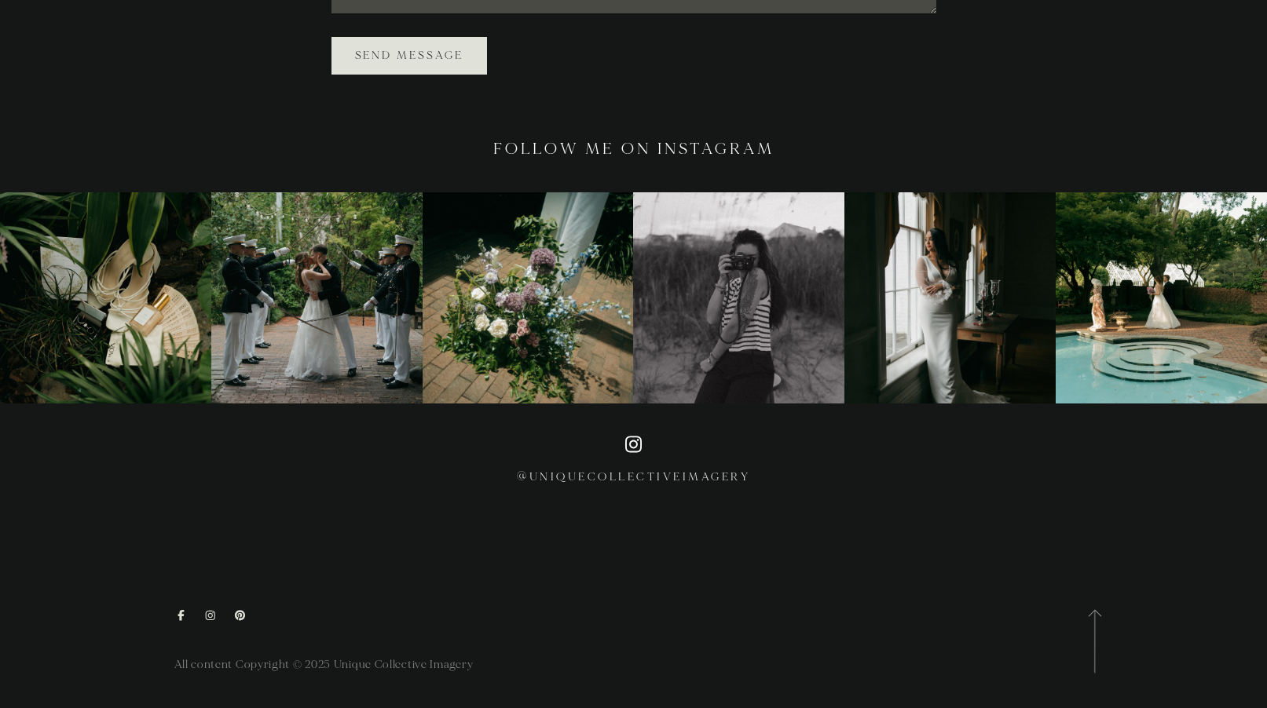
click at [636, 452] on icon at bounding box center [633, 444] width 16 height 16
click at [636, 485] on link "@uniquecollectiveimagery" at bounding box center [633, 478] width 233 height 16
